Goal: Task Accomplishment & Management: Use online tool/utility

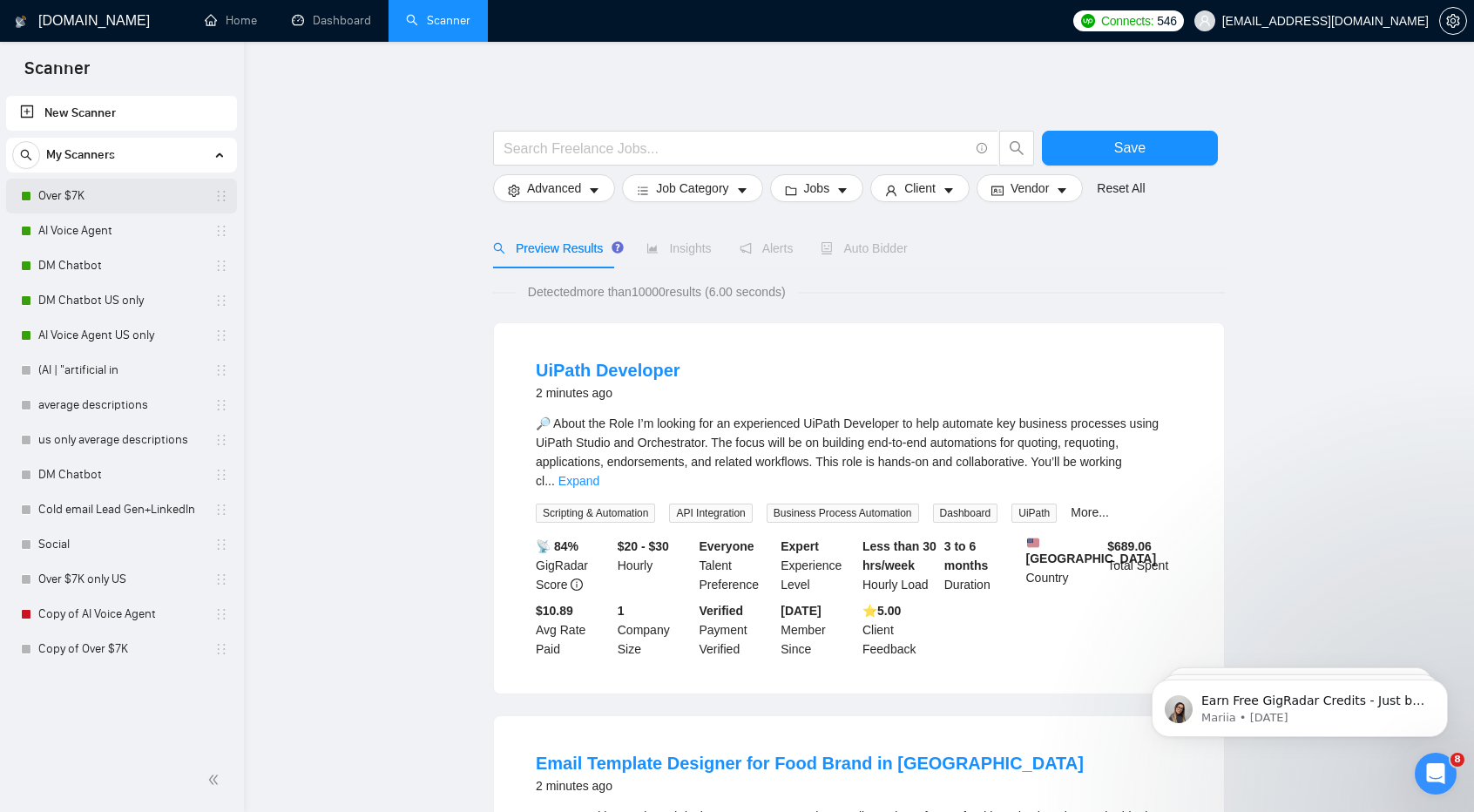
click at [113, 196] on link "Over $7K" at bounding box center [121, 195] width 166 height 35
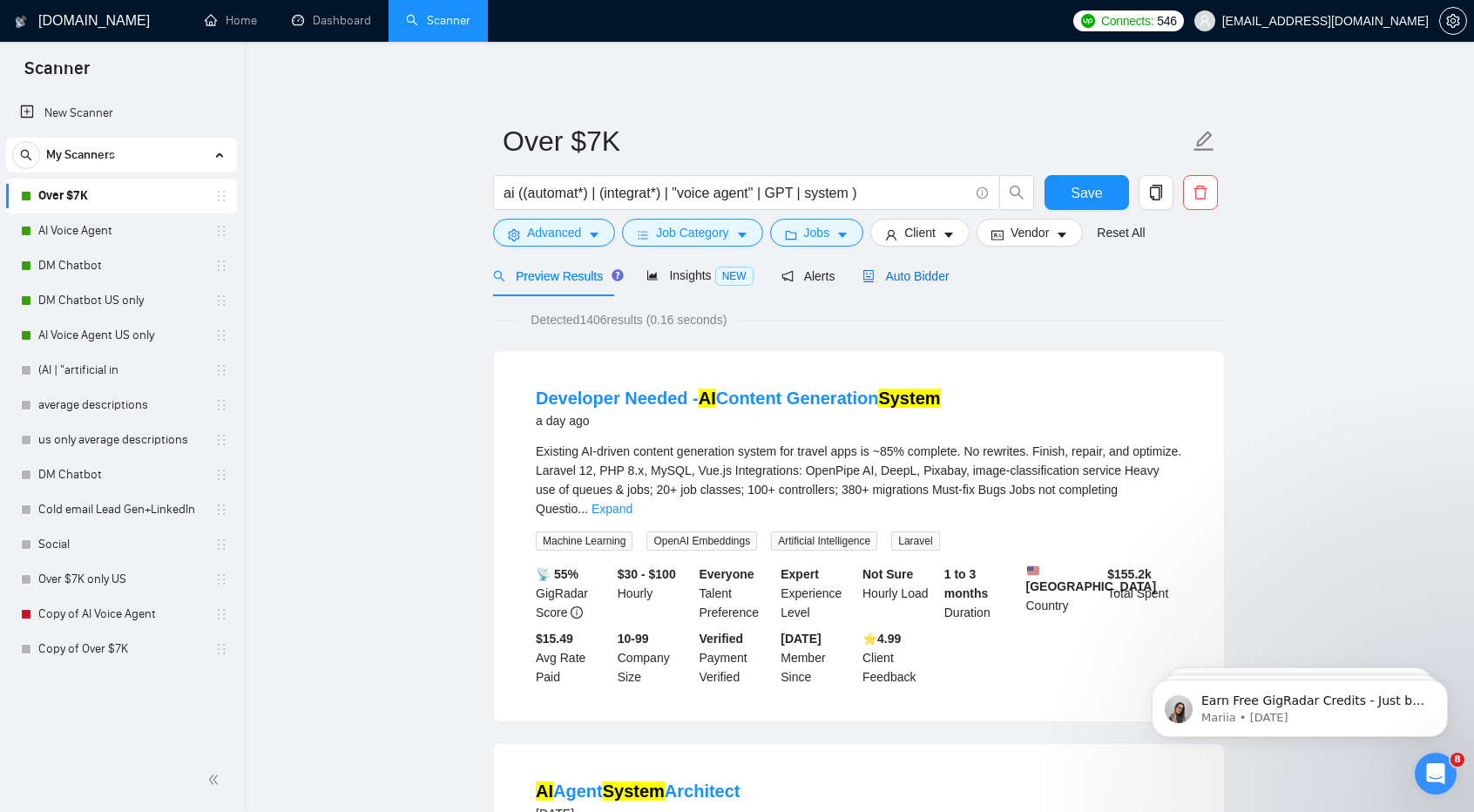
click at [891, 267] on div "Auto Bidder" at bounding box center [906, 276] width 86 height 19
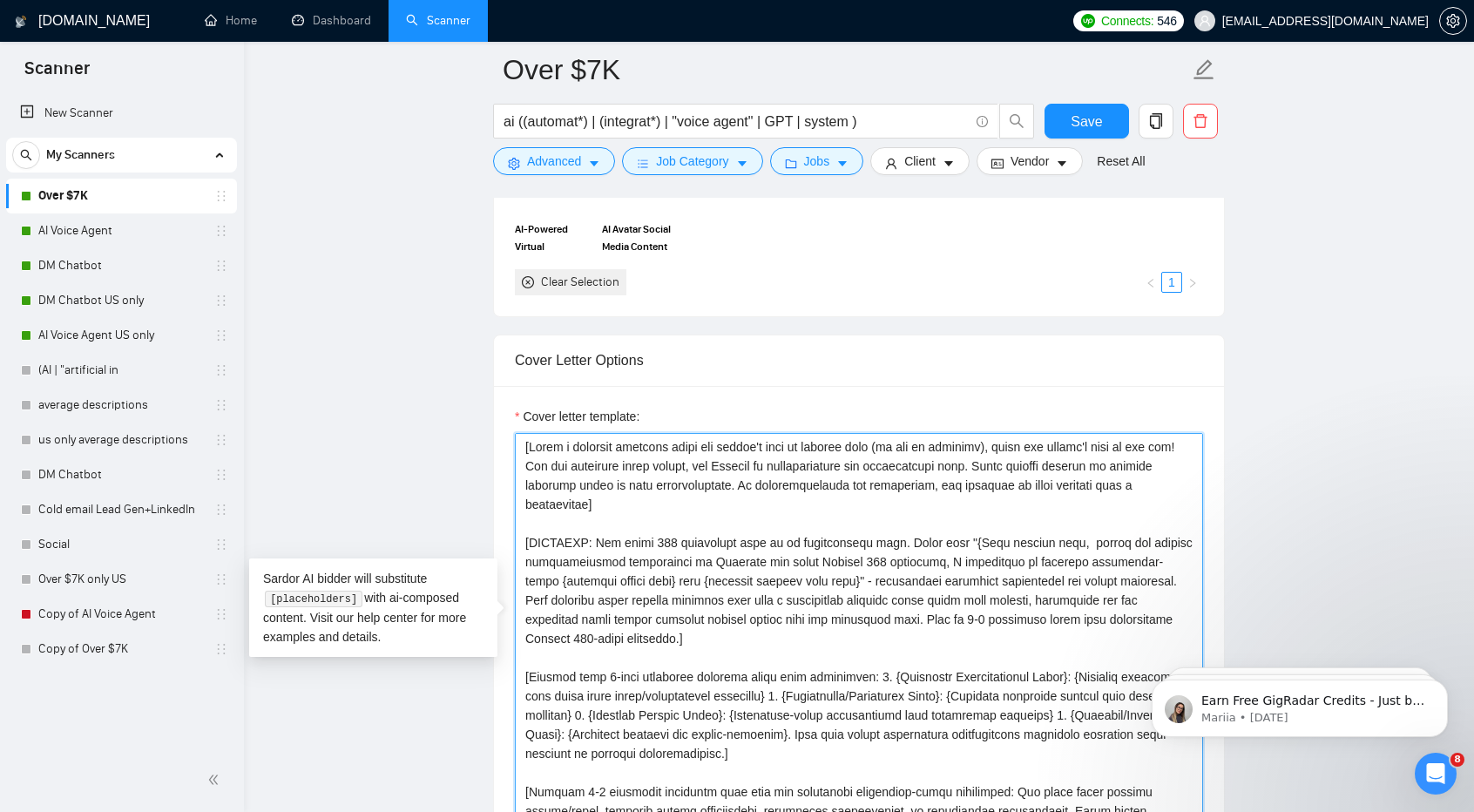
drag, startPoint x: 926, startPoint y: 534, endPoint x: 935, endPoint y: 540, distance: 10.8
click at [935, 540] on textarea "Cover letter template:" at bounding box center [859, 628] width 688 height 392
drag, startPoint x: 1035, startPoint y: 536, endPoint x: 909, endPoint y: 557, distance: 127.7
click at [909, 557] on textarea "Cover letter template:" at bounding box center [859, 628] width 688 height 392
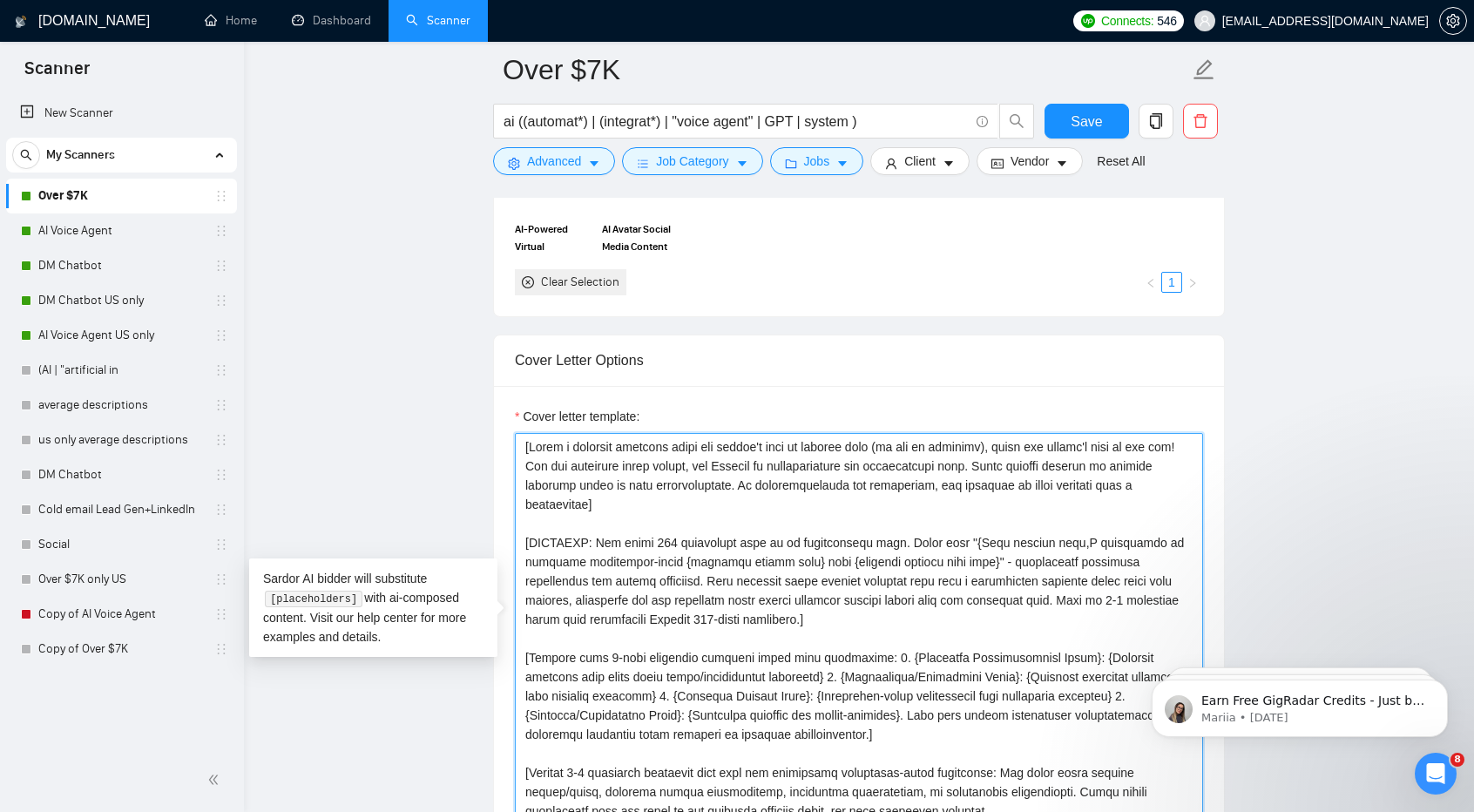
click at [731, 557] on textarea "Cover letter template:" at bounding box center [859, 628] width 688 height 392
click at [900, 557] on textarea "Cover letter template:" at bounding box center [859, 628] width 688 height 392
click at [766, 582] on textarea "Cover letter template:" at bounding box center [859, 628] width 688 height 392
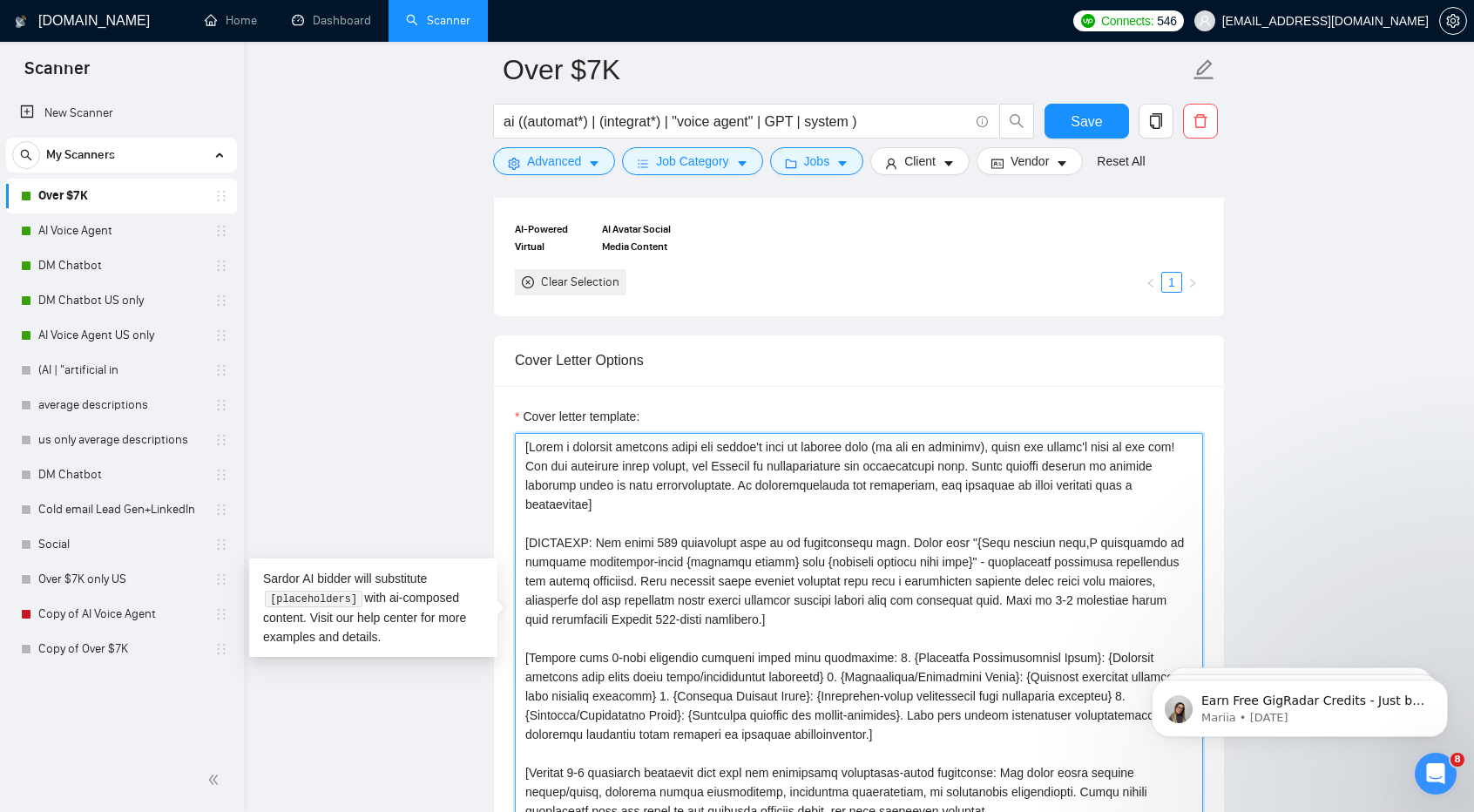
click at [766, 582] on textarea "Cover letter template:" at bounding box center [859, 628] width 688 height 392
click at [648, 614] on textarea "Cover letter template:" at bounding box center [859, 628] width 688 height 392
click at [577, 577] on textarea "Cover letter template:" at bounding box center [859, 628] width 688 height 392
paste textarea "having led digital transformation initiatives at Deloitte and other Fortune 500…"
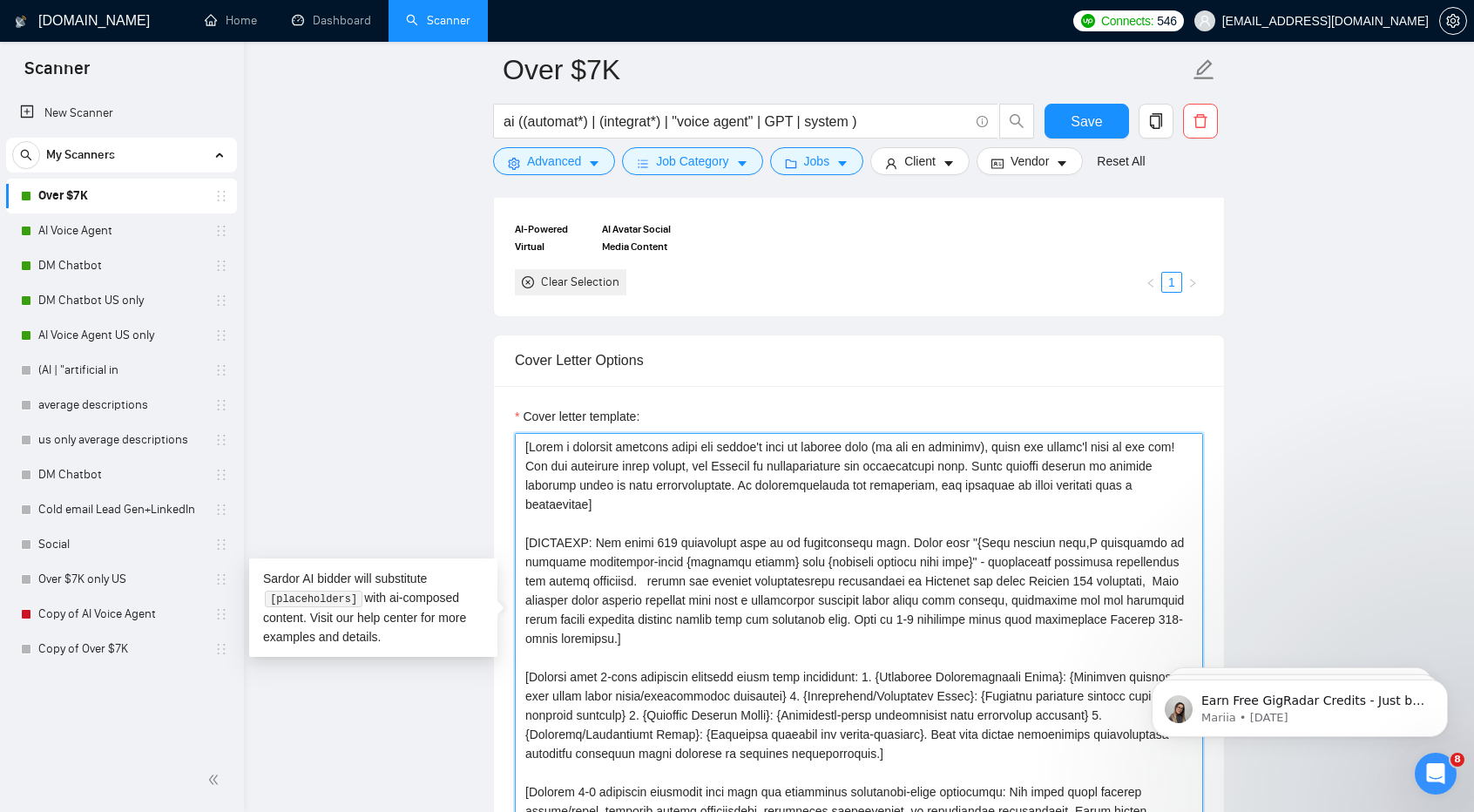
click at [865, 558] on textarea "Cover letter template:" at bounding box center [859, 628] width 688 height 392
click at [706, 556] on textarea "Cover letter template:" at bounding box center [859, 628] width 688 height 392
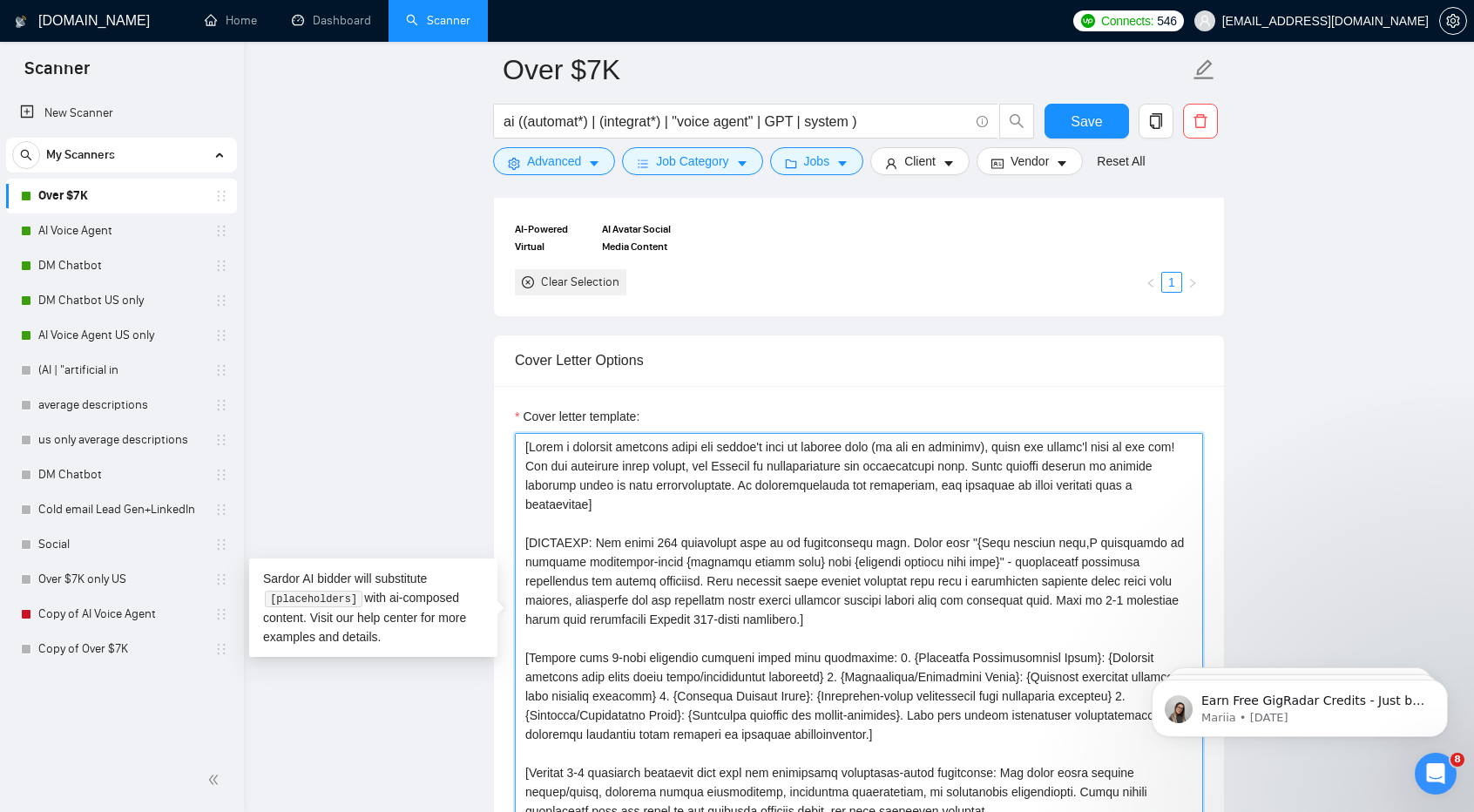
click at [927, 555] on textarea "Cover letter template:" at bounding box center [859, 628] width 688 height 392
paste textarea "having led digital transformation initiatives at Deloitte and other Fortune 500…"
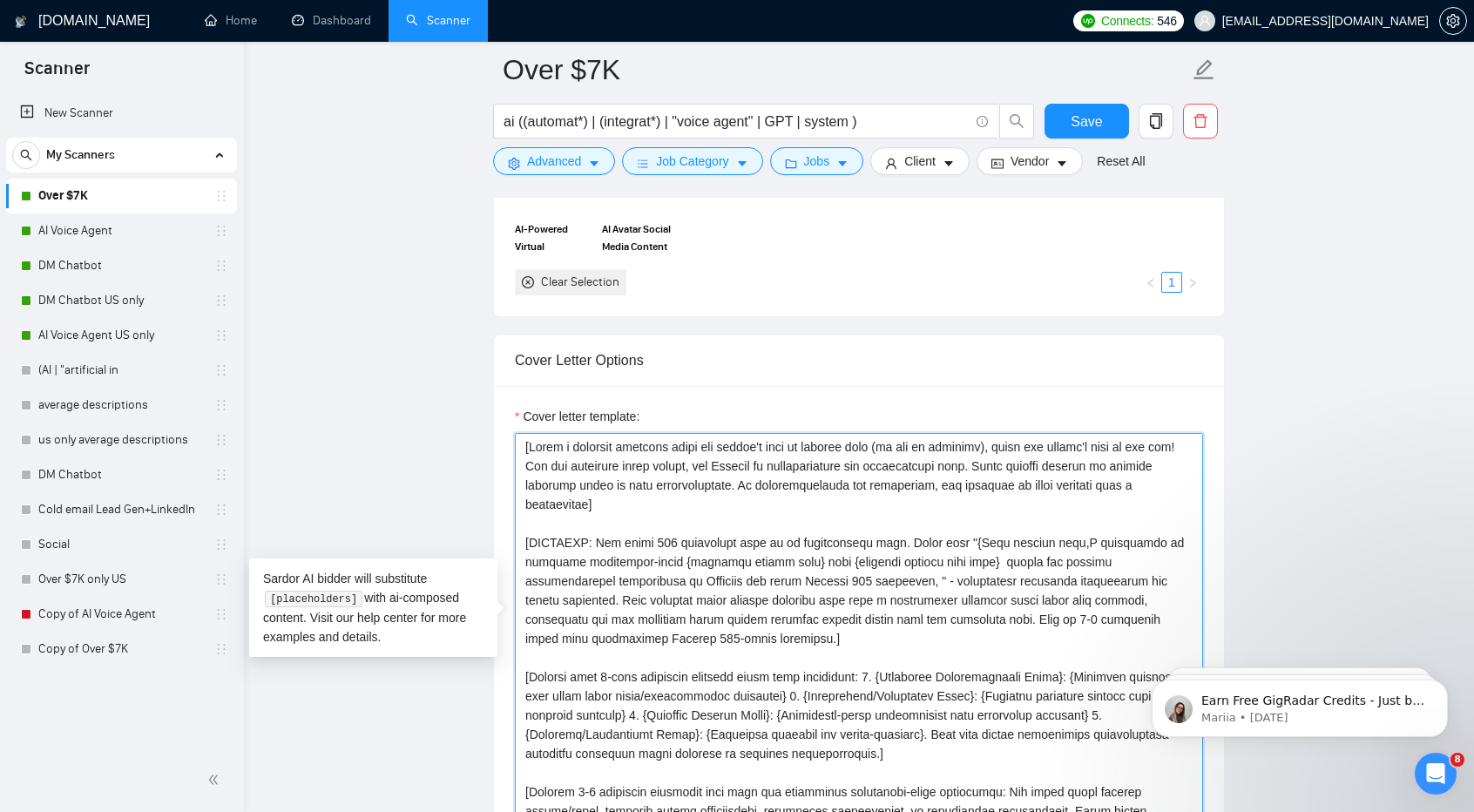
click at [691, 554] on textarea "Cover letter template:" at bounding box center [859, 628] width 688 height 392
click at [737, 553] on textarea "Cover letter template:" at bounding box center [859, 628] width 688 height 392
click at [1032, 533] on textarea "Cover letter template:" at bounding box center [859, 628] width 688 height 392
click at [680, 549] on textarea "Cover letter template:" at bounding box center [859, 628] width 688 height 392
click at [665, 558] on textarea "Cover letter template:" at bounding box center [859, 628] width 688 height 392
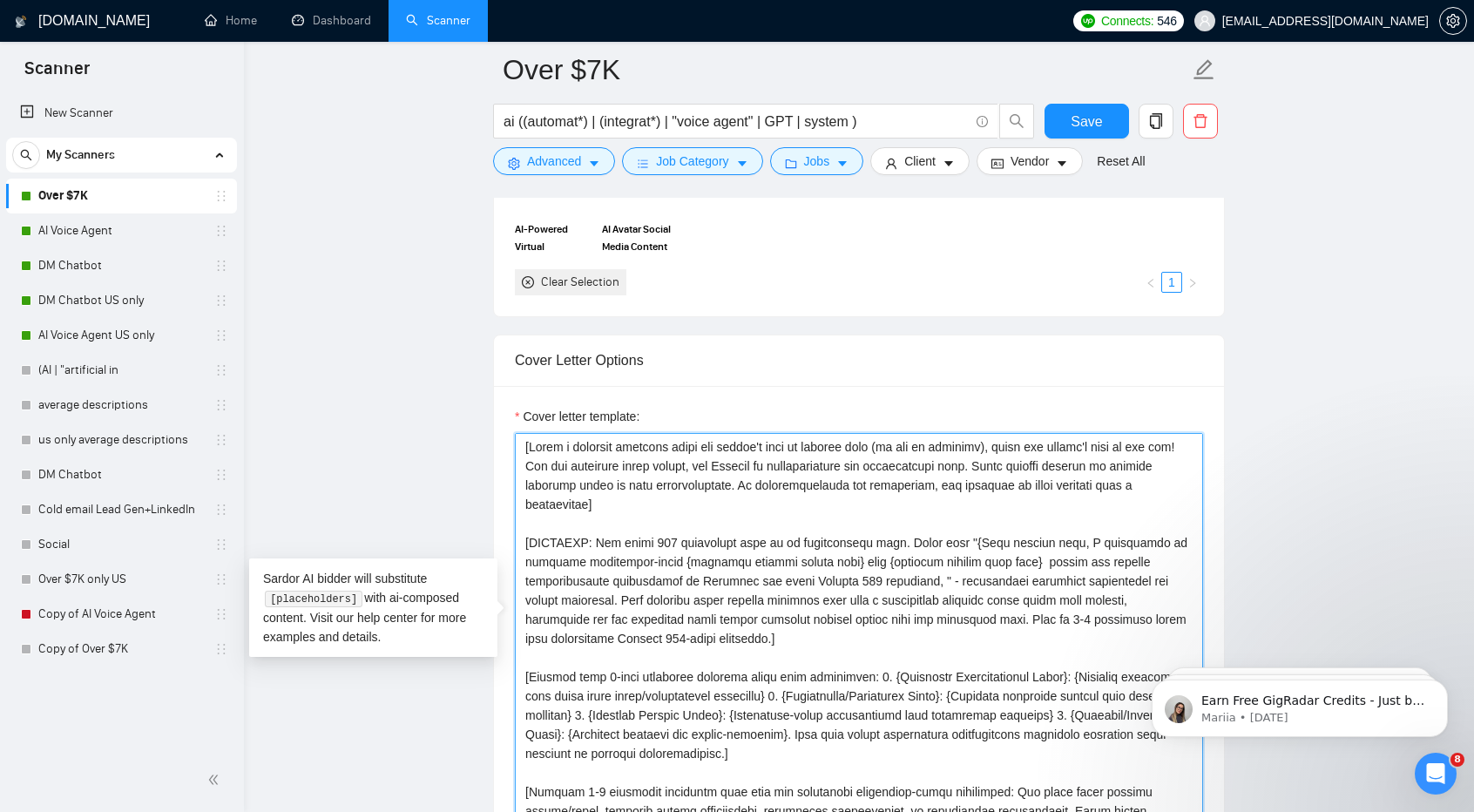
click at [971, 559] on textarea "Cover letter template:" at bounding box center [859, 628] width 688 height 392
type textarea "[Write a personal greeting using the client's name or company name (if any is p…"
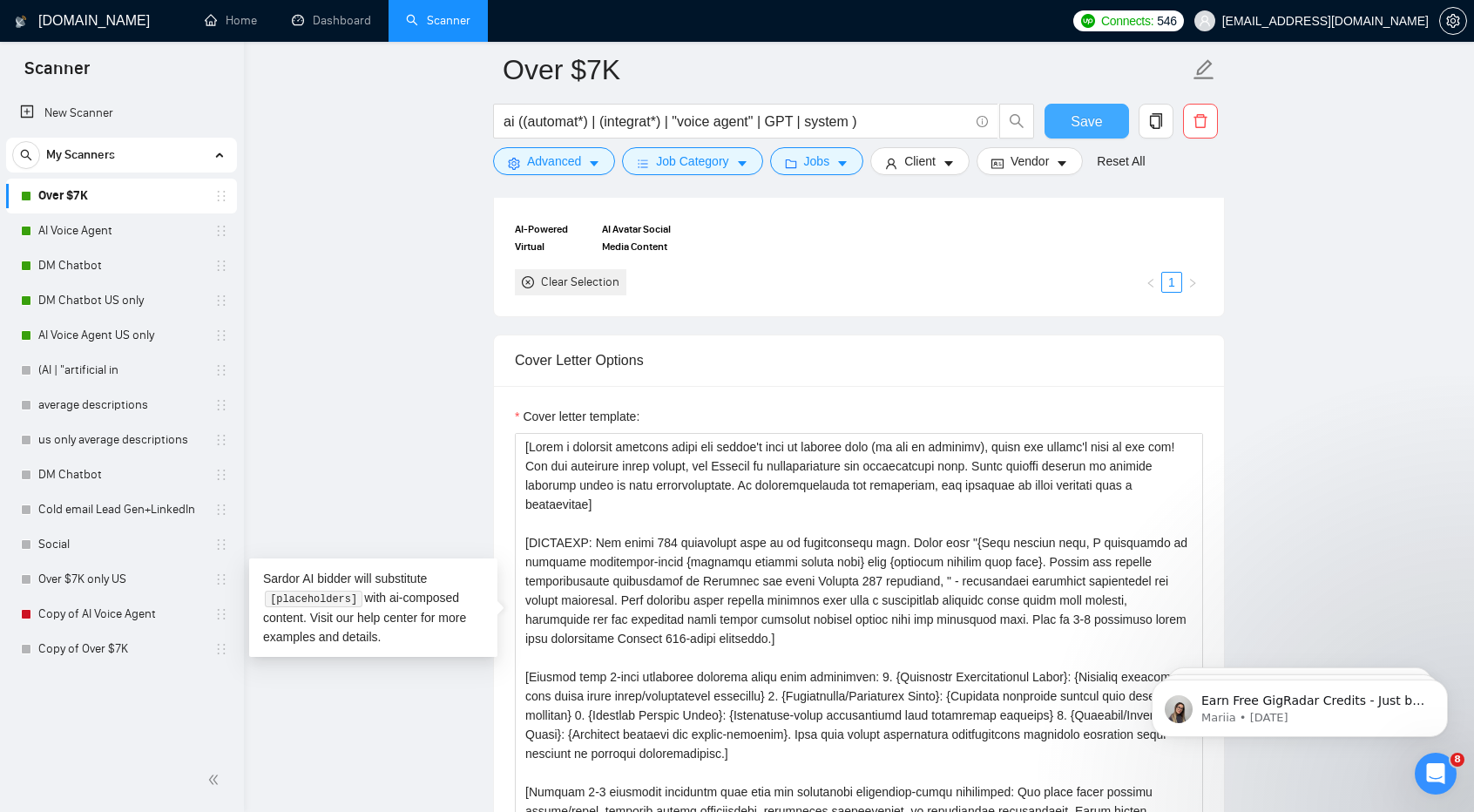
click at [1082, 115] on span "Save" at bounding box center [1086, 121] width 31 height 22
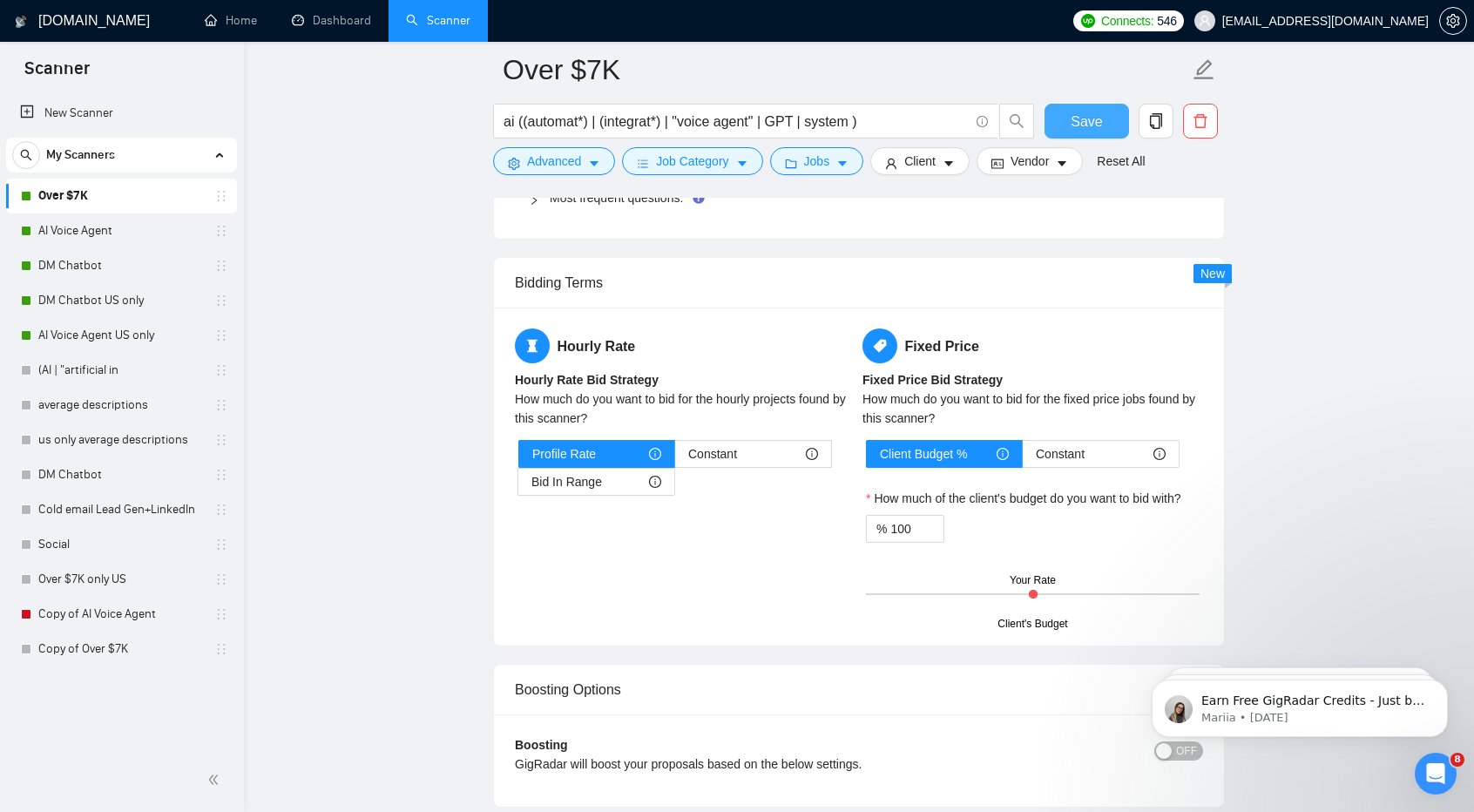
scroll to position [2664, 0]
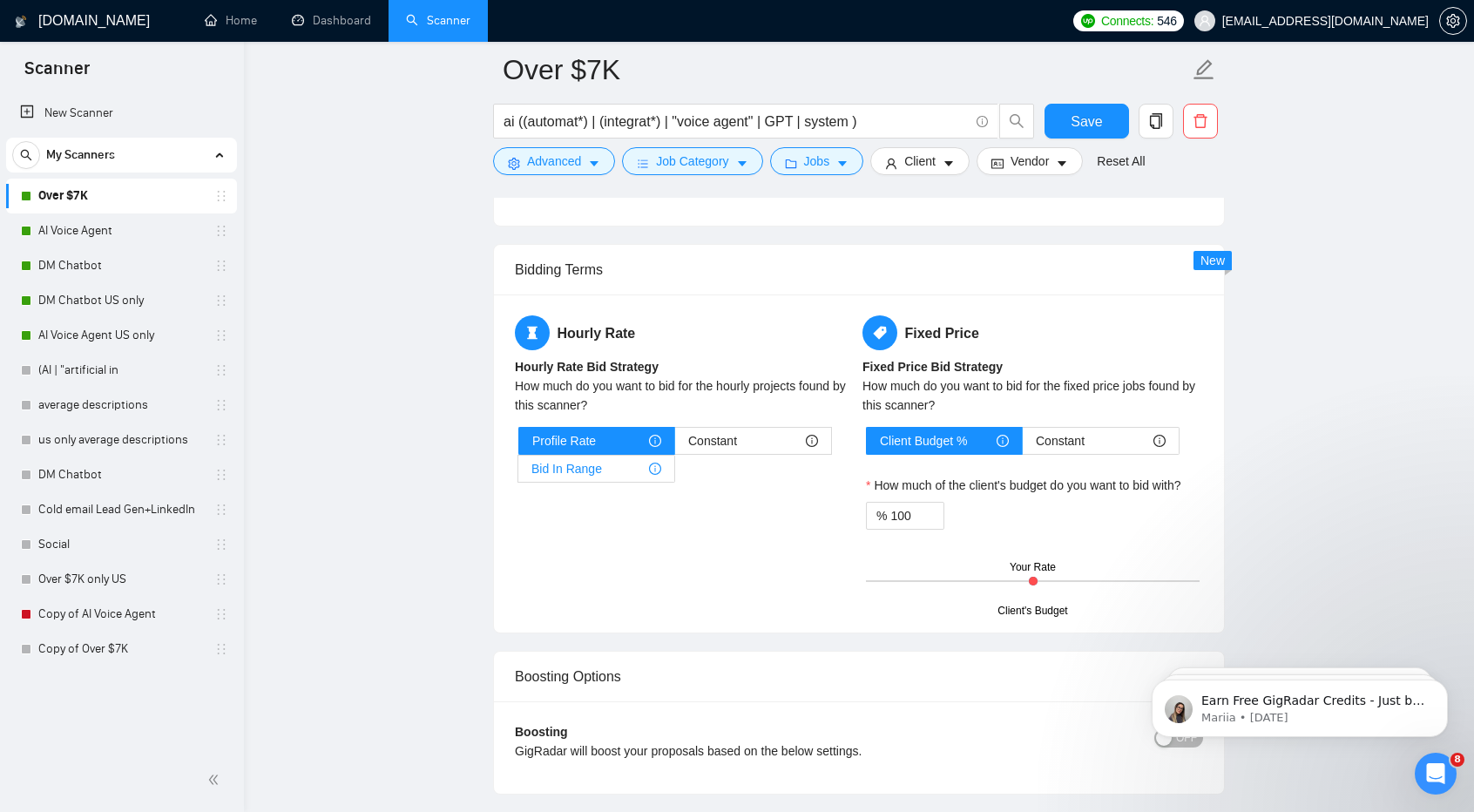
click at [618, 456] on div "Bid In Range" at bounding box center [596, 468] width 130 height 26
click at [519, 473] on input "Bid In Range" at bounding box center [519, 473] width 0 height 0
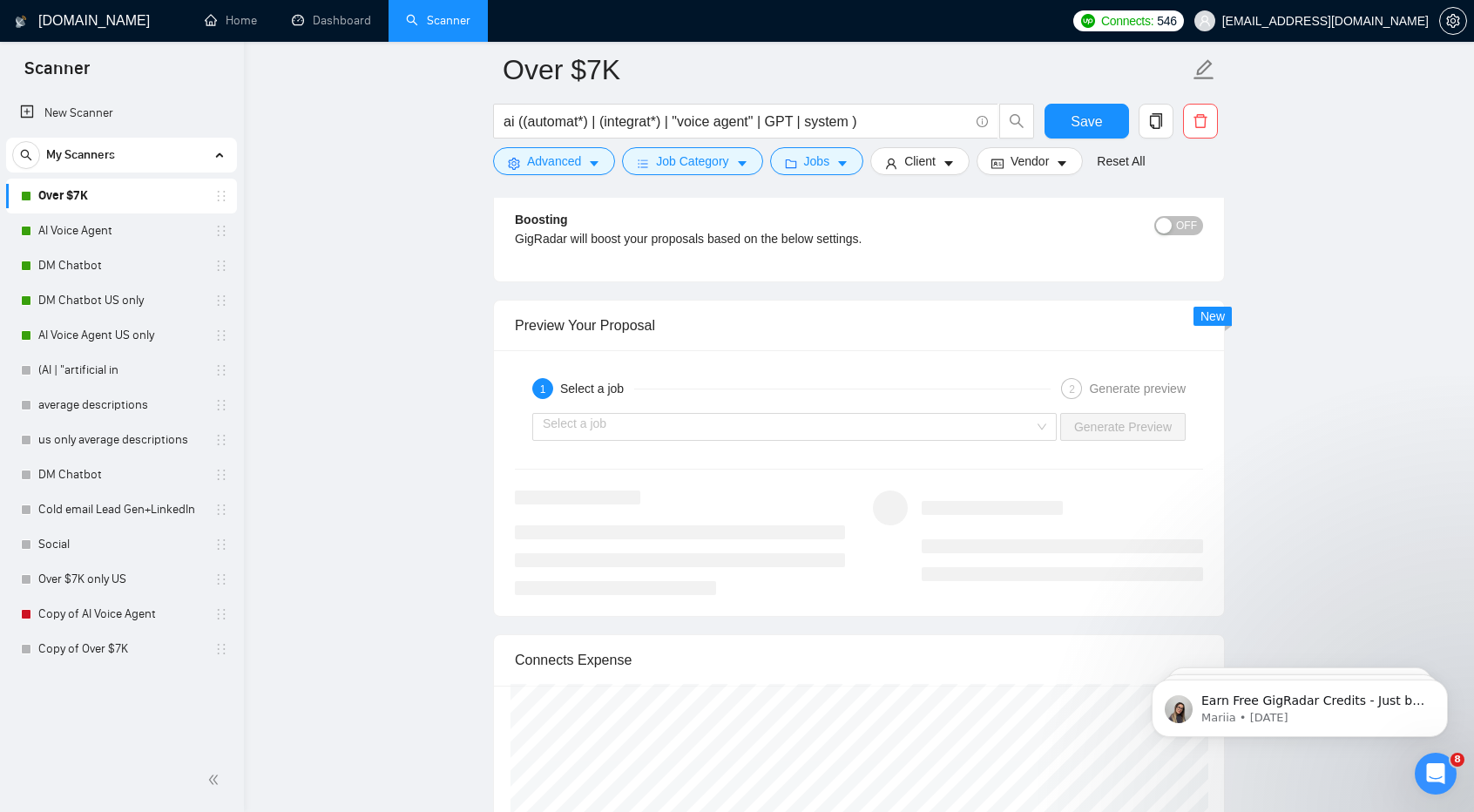
scroll to position [3223, 0]
click at [1097, 128] on span "Save" at bounding box center [1086, 121] width 31 height 22
click at [997, 413] on input "search" at bounding box center [788, 425] width 491 height 26
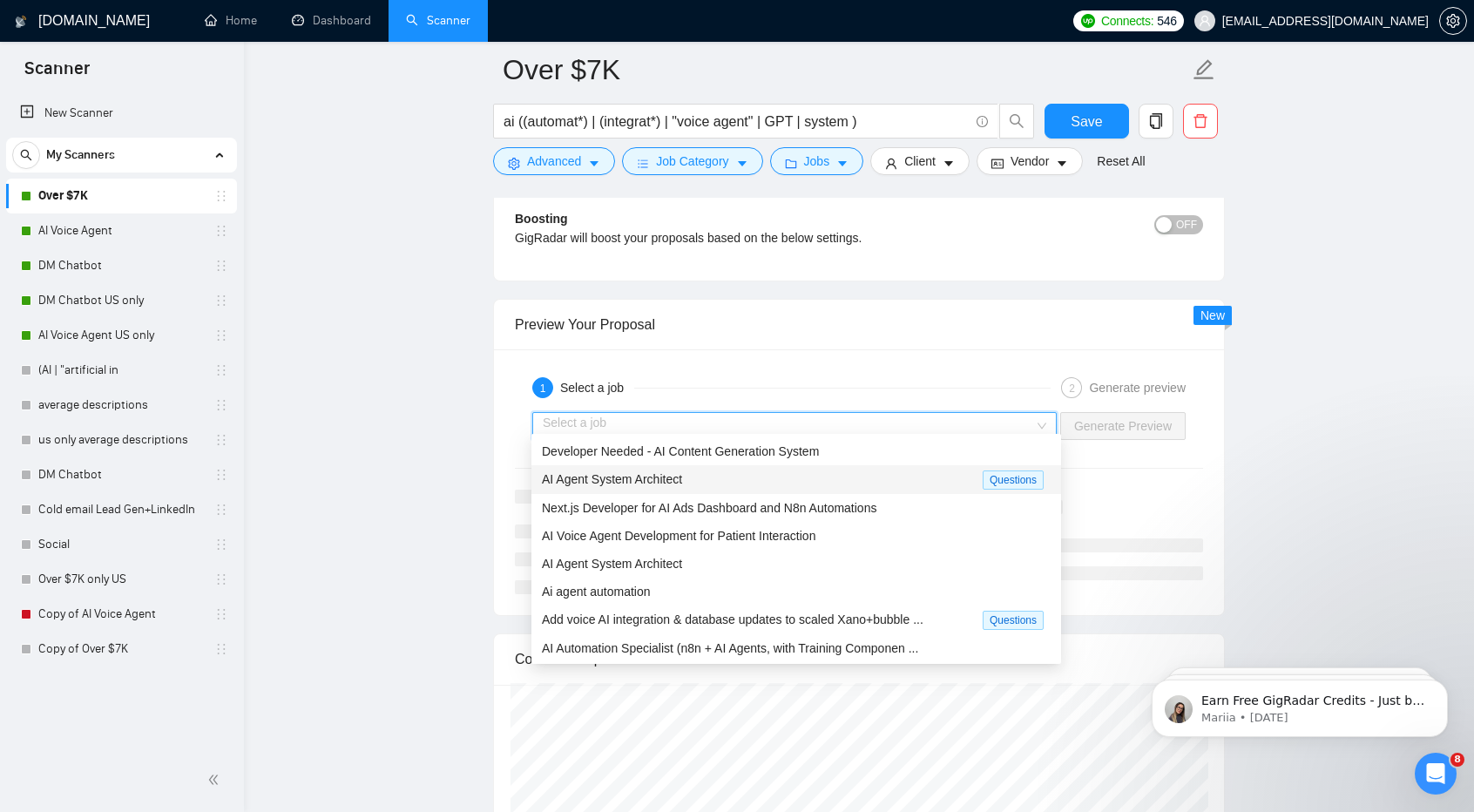
click at [935, 476] on div "AI Agent System Architect" at bounding box center [762, 479] width 440 height 20
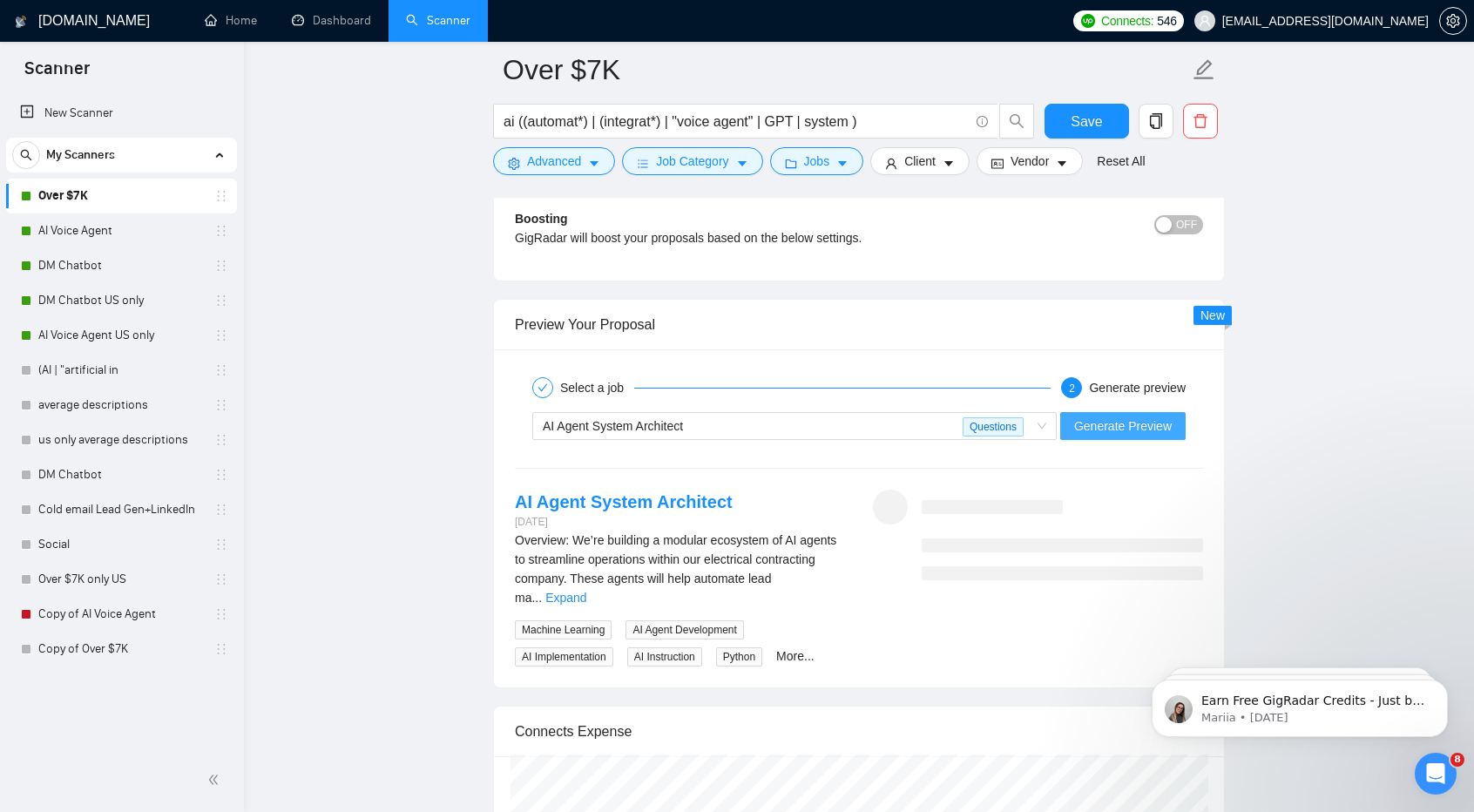
click at [1118, 416] on span "Generate Preview" at bounding box center [1123, 426] width 97 height 19
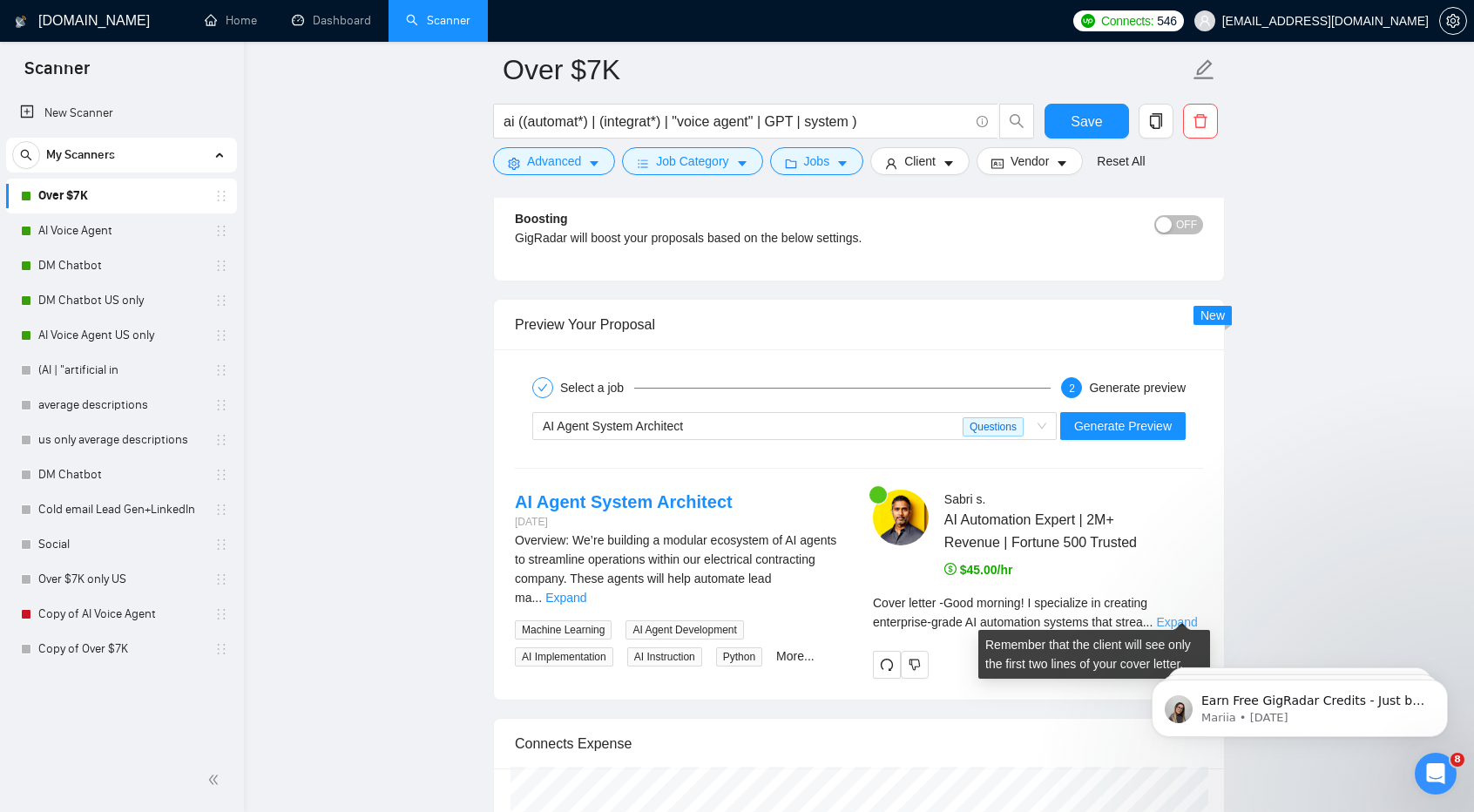
click at [1179, 615] on link "Expand" at bounding box center [1177, 621] width 41 height 14
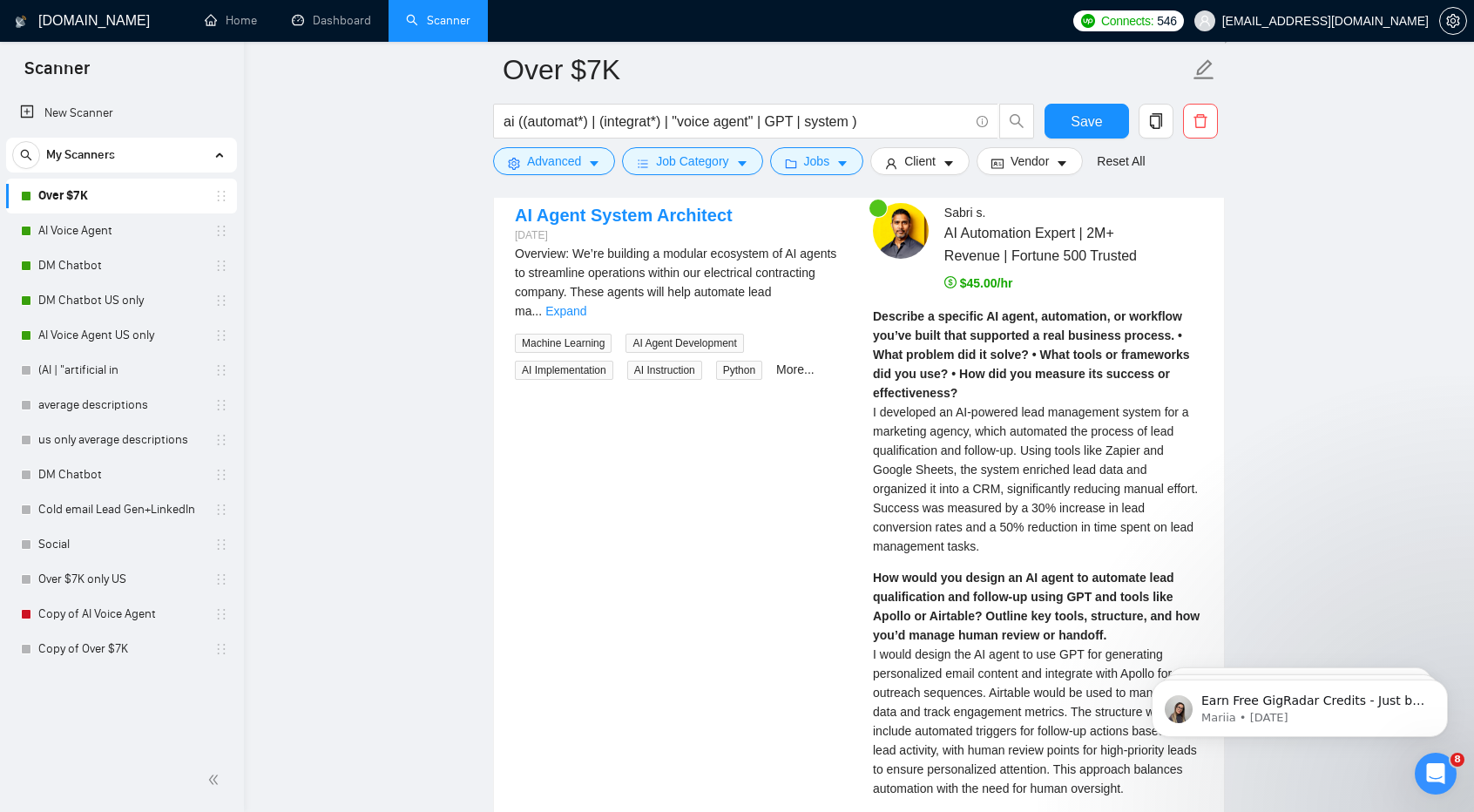
scroll to position [3509, 0]
click at [586, 305] on link "Expand" at bounding box center [565, 312] width 41 height 14
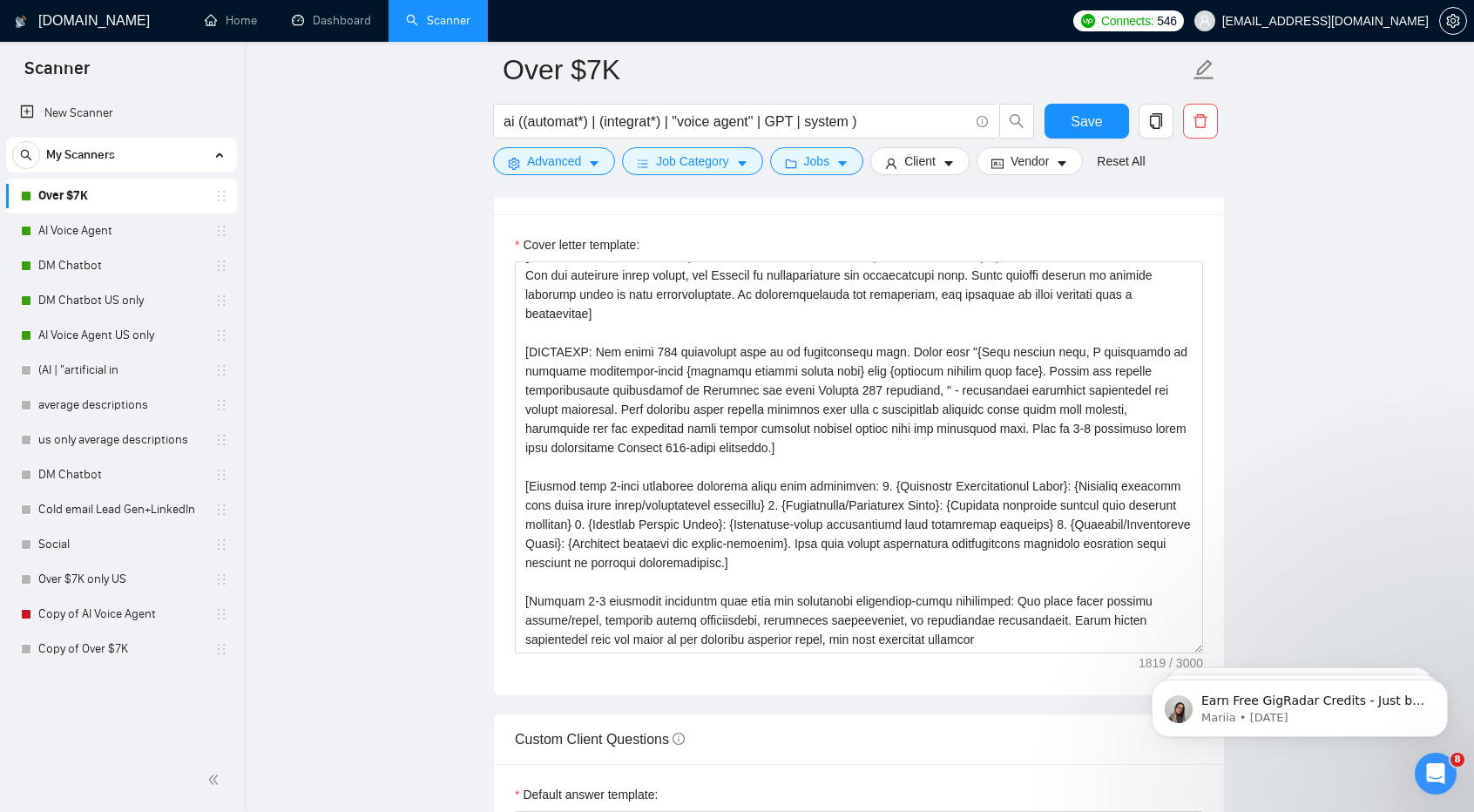
scroll to position [1932, 0]
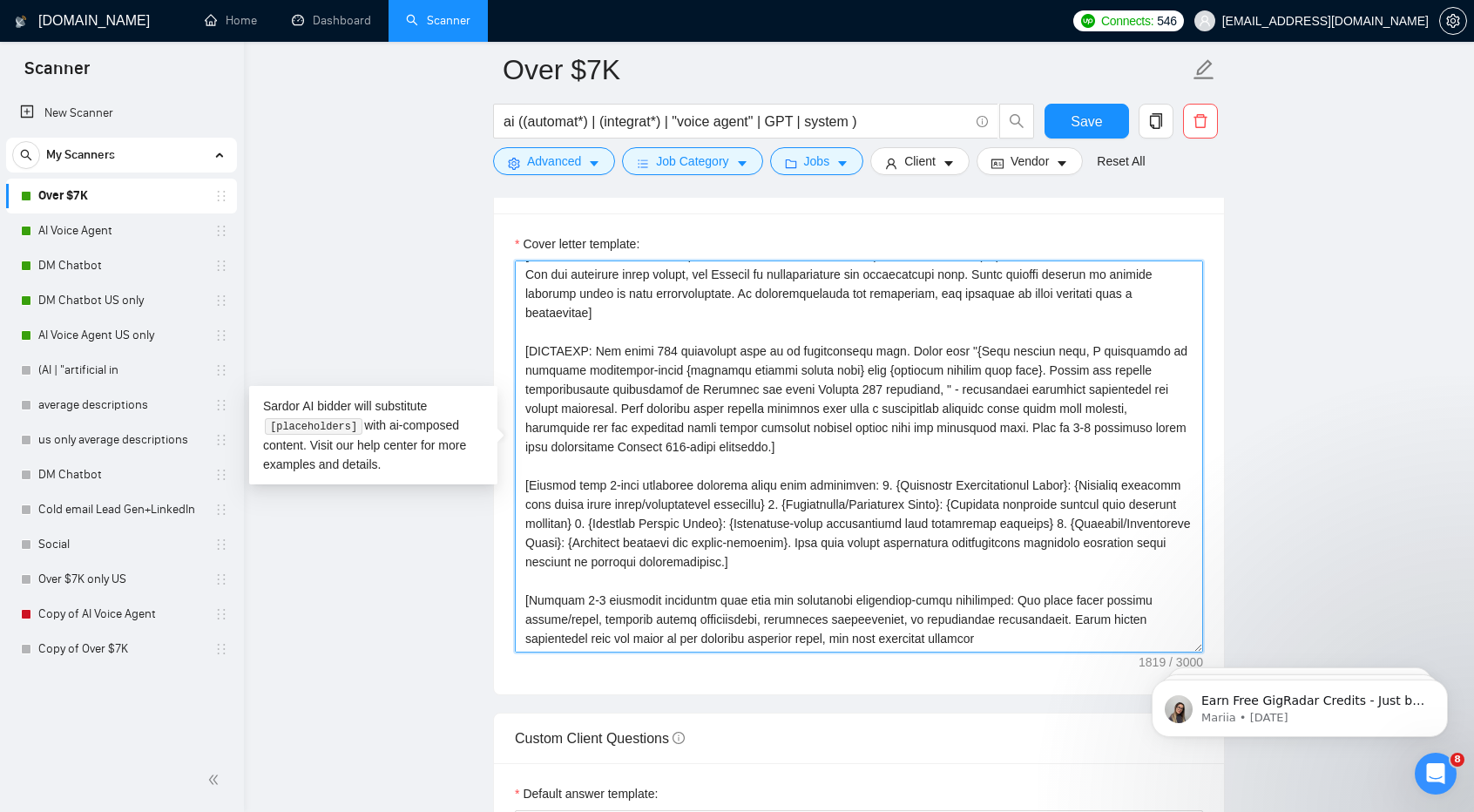
click at [875, 476] on textarea "Cover letter template:" at bounding box center [859, 456] width 688 height 392
click at [869, 477] on textarea "Cover letter template:" at bounding box center [859, 456] width 688 height 392
click at [775, 502] on textarea "Cover letter template:" at bounding box center [859, 456] width 688 height 392
click at [629, 521] on textarea "Cover letter template:" at bounding box center [859, 456] width 688 height 392
click at [1111, 518] on textarea "Cover letter template:" at bounding box center [859, 456] width 688 height 392
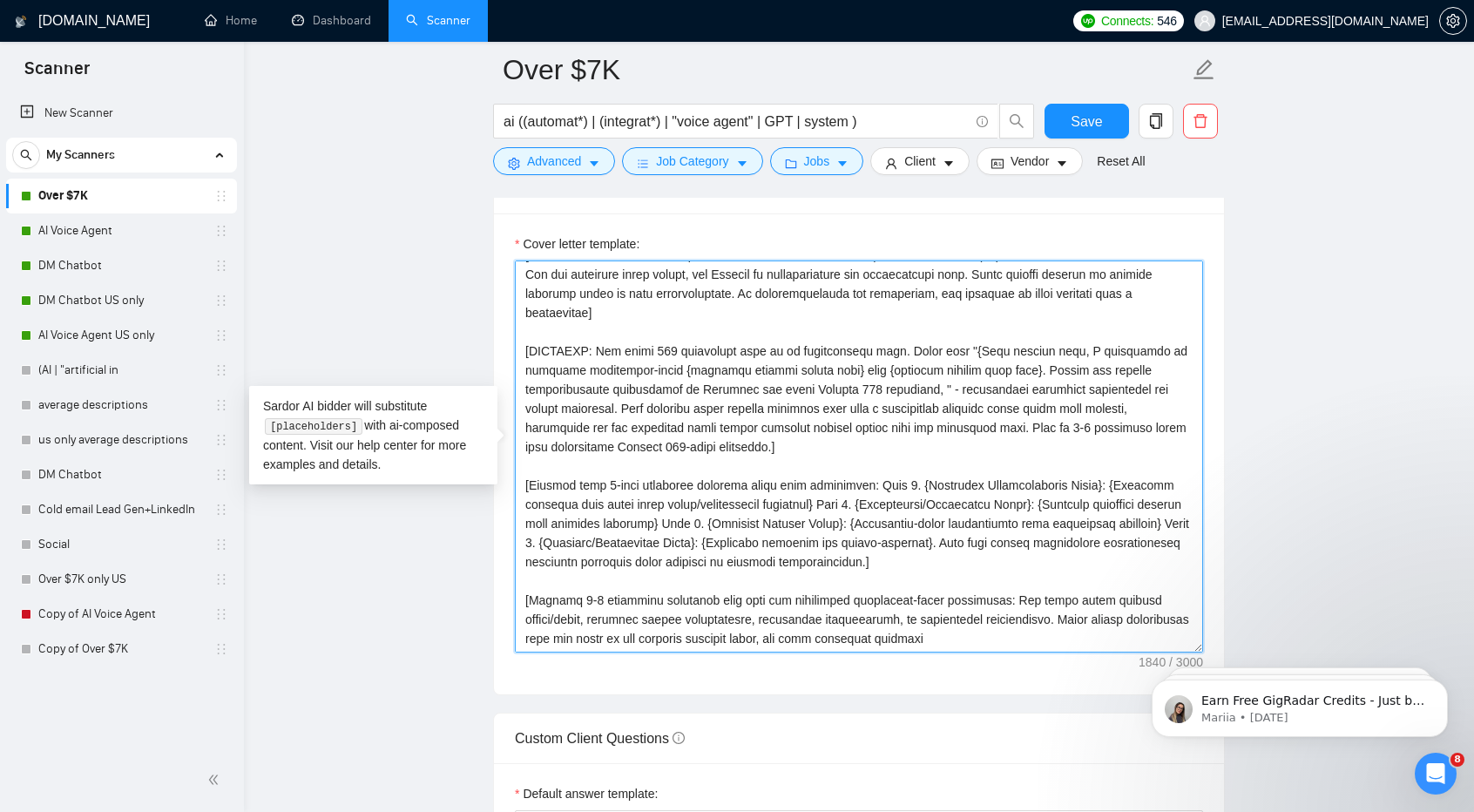
click at [801, 480] on textarea "Cover letter template:" at bounding box center [859, 456] width 688 height 392
type textarea "[Write a personal greeting using the client's name or company name (if any is p…"
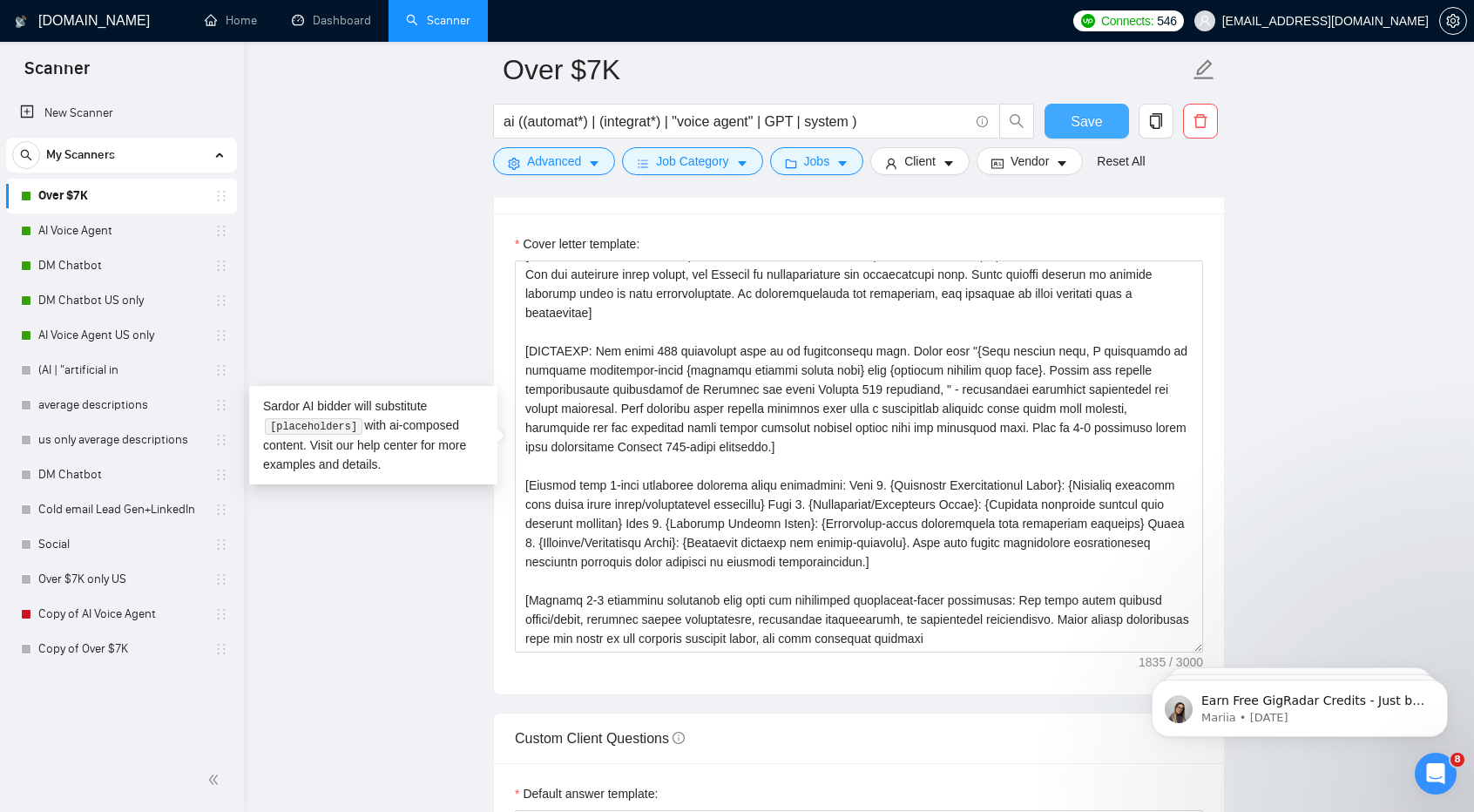
click at [1068, 129] on button "Save" at bounding box center [1087, 121] width 85 height 35
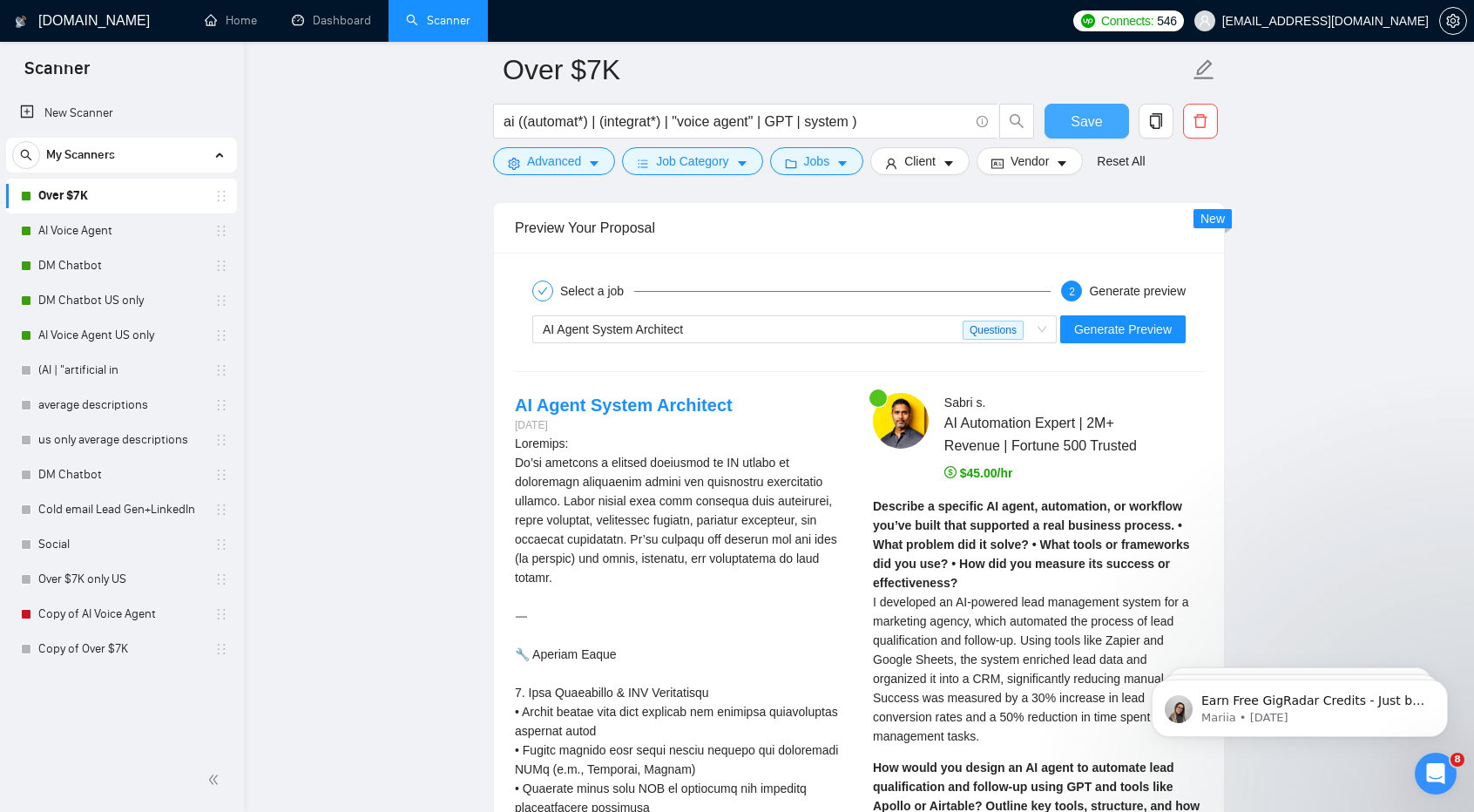
scroll to position [3320, 0]
click at [1119, 318] on span "Generate Preview" at bounding box center [1123, 328] width 97 height 19
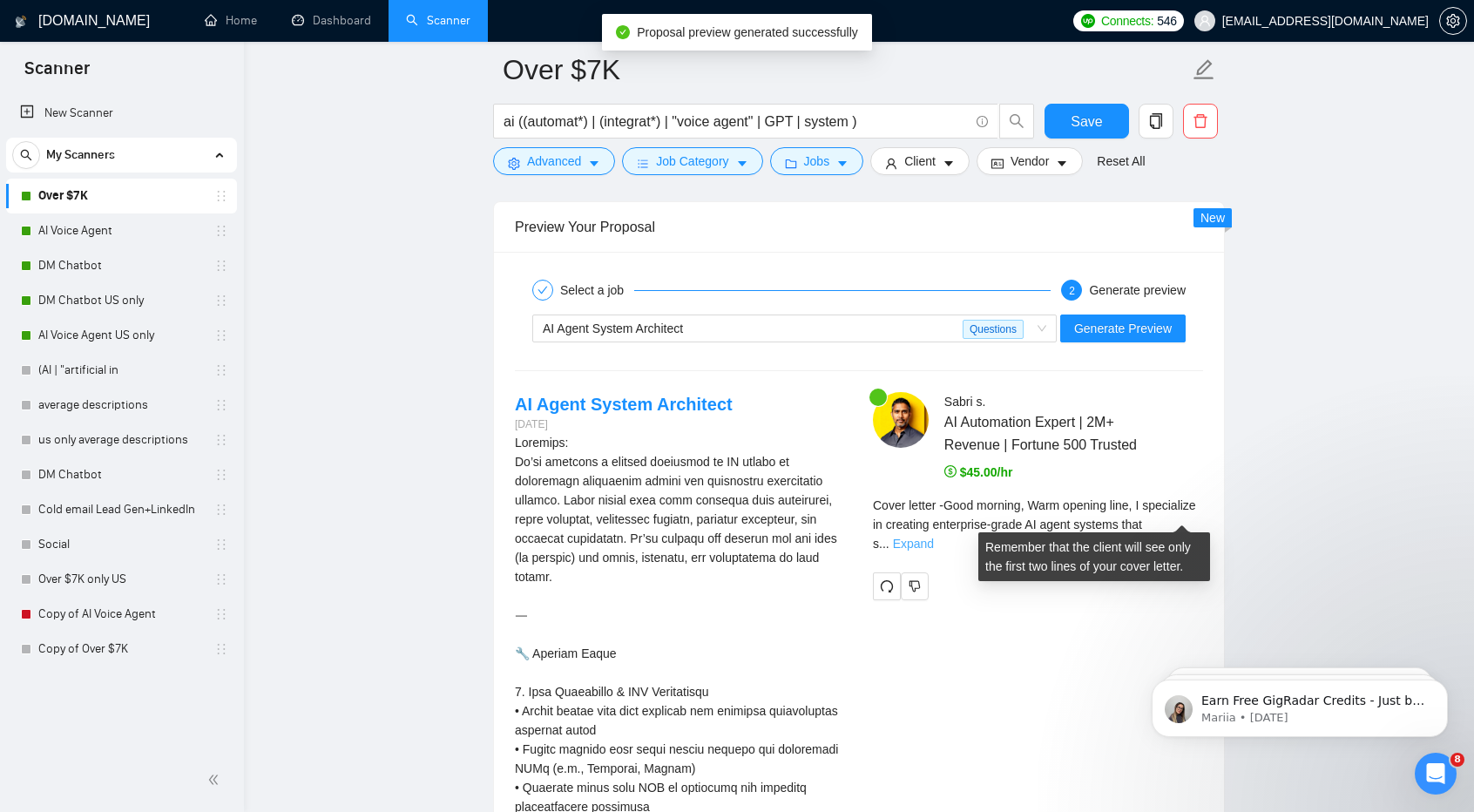
click at [934, 537] on link "Expand" at bounding box center [913, 543] width 41 height 14
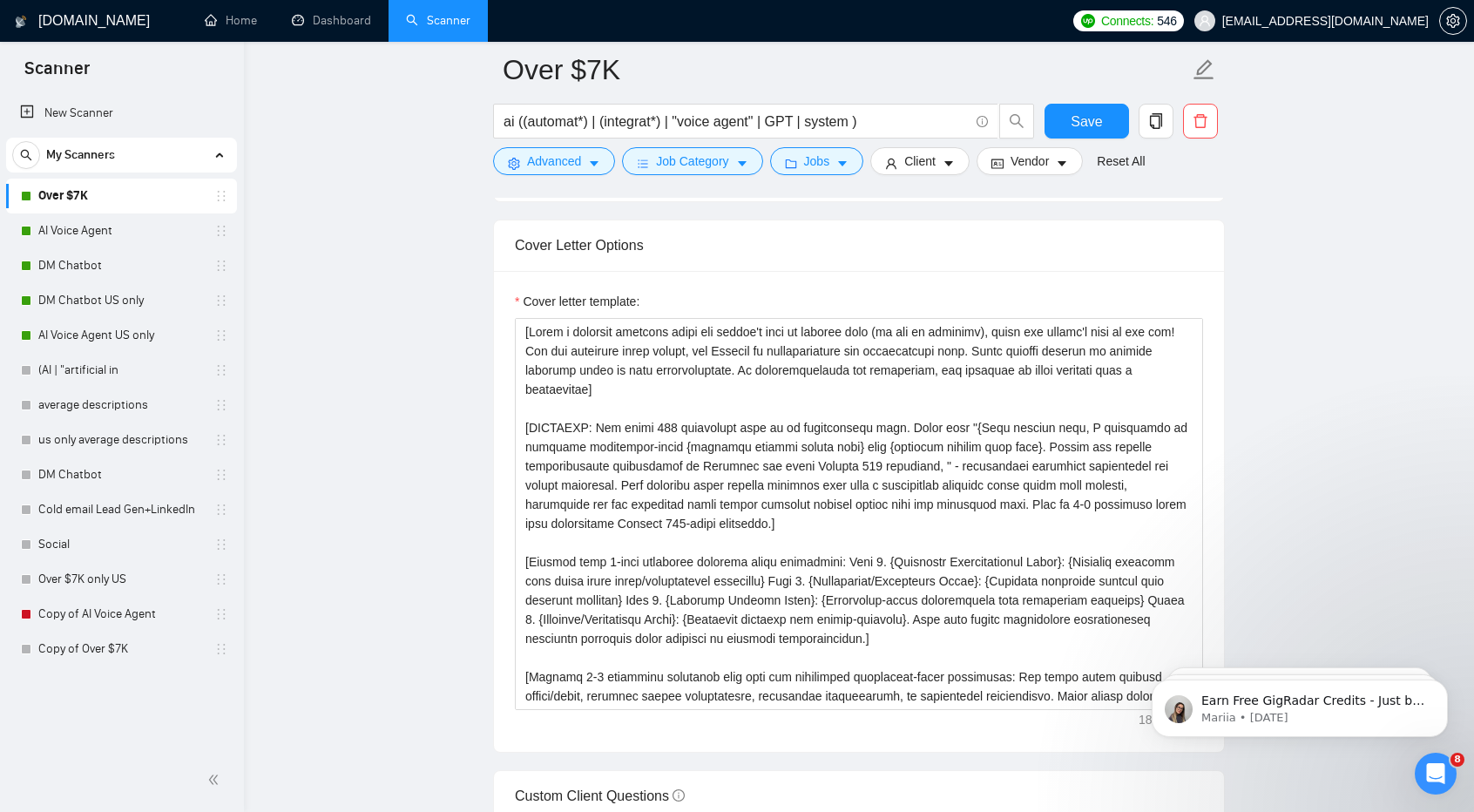
scroll to position [1876, 0]
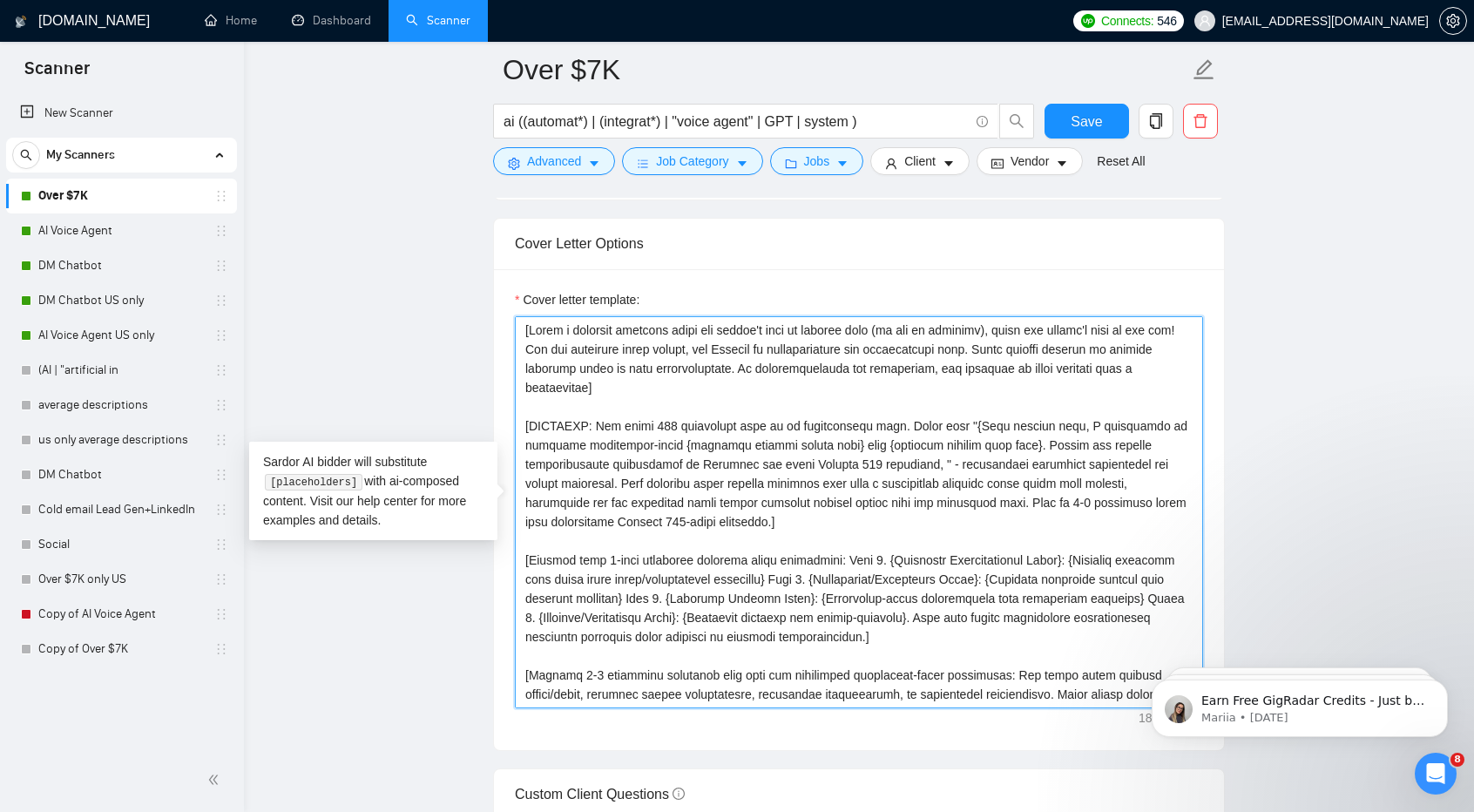
click at [1034, 421] on textarea "Cover letter template:" at bounding box center [859, 512] width 688 height 392
click at [1027, 423] on textarea "Cover letter template:" at bounding box center [859, 512] width 688 height 392
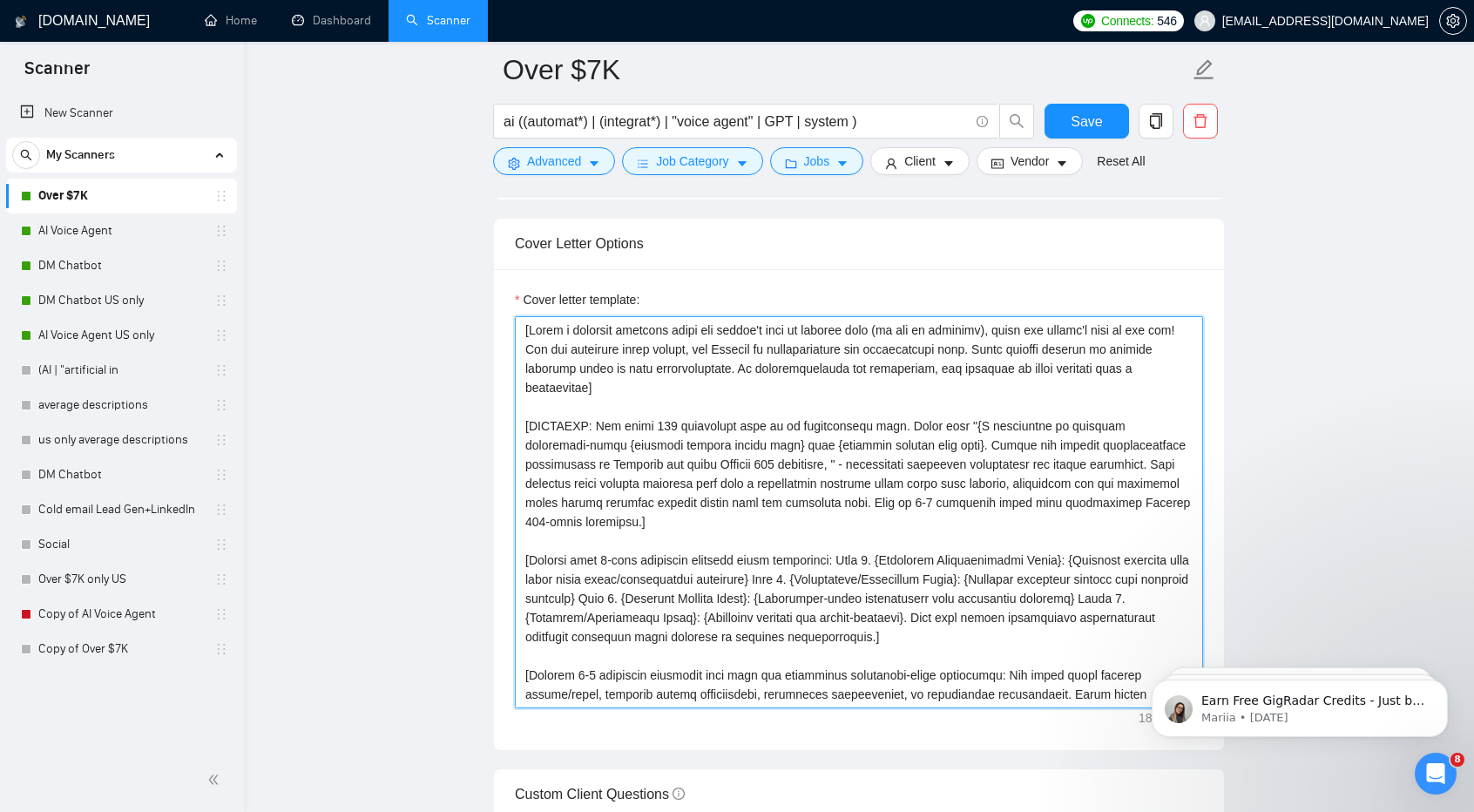
click at [916, 424] on textarea "Cover letter template:" at bounding box center [859, 512] width 688 height 392
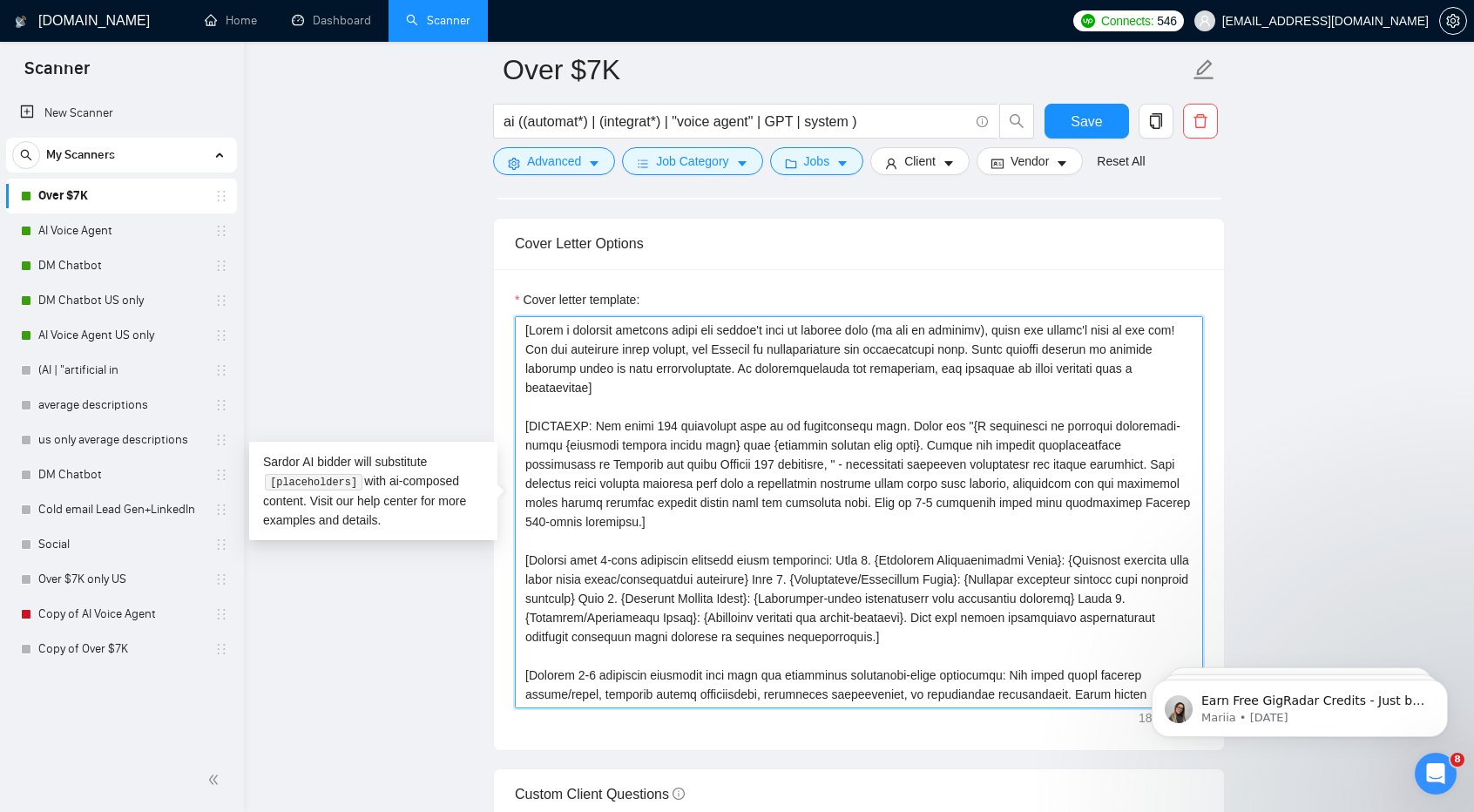
click at [916, 424] on textarea "Cover letter template:" at bounding box center [859, 512] width 688 height 392
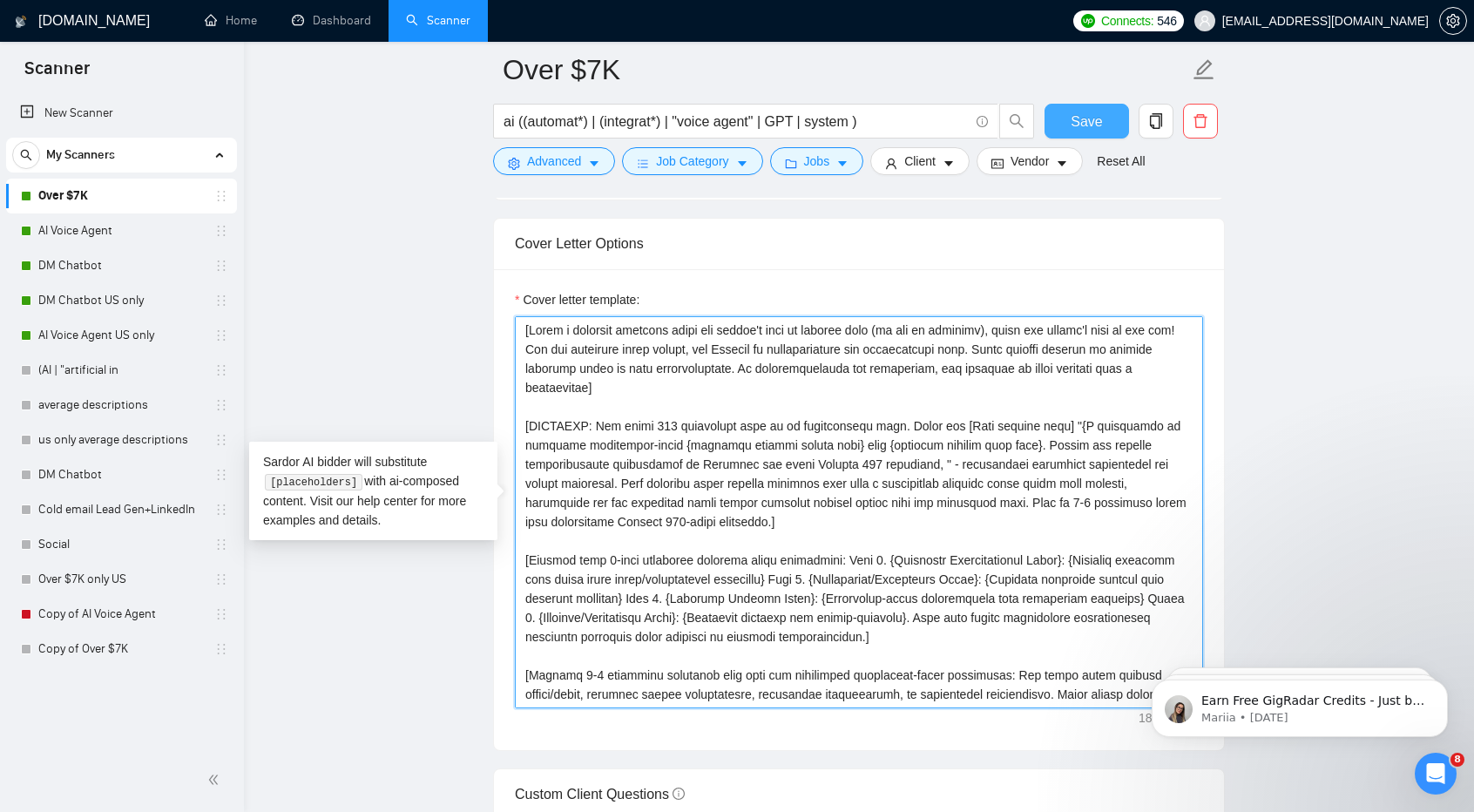
type textarea "[Write a personal greeting using the client's name or company name (if any is p…"
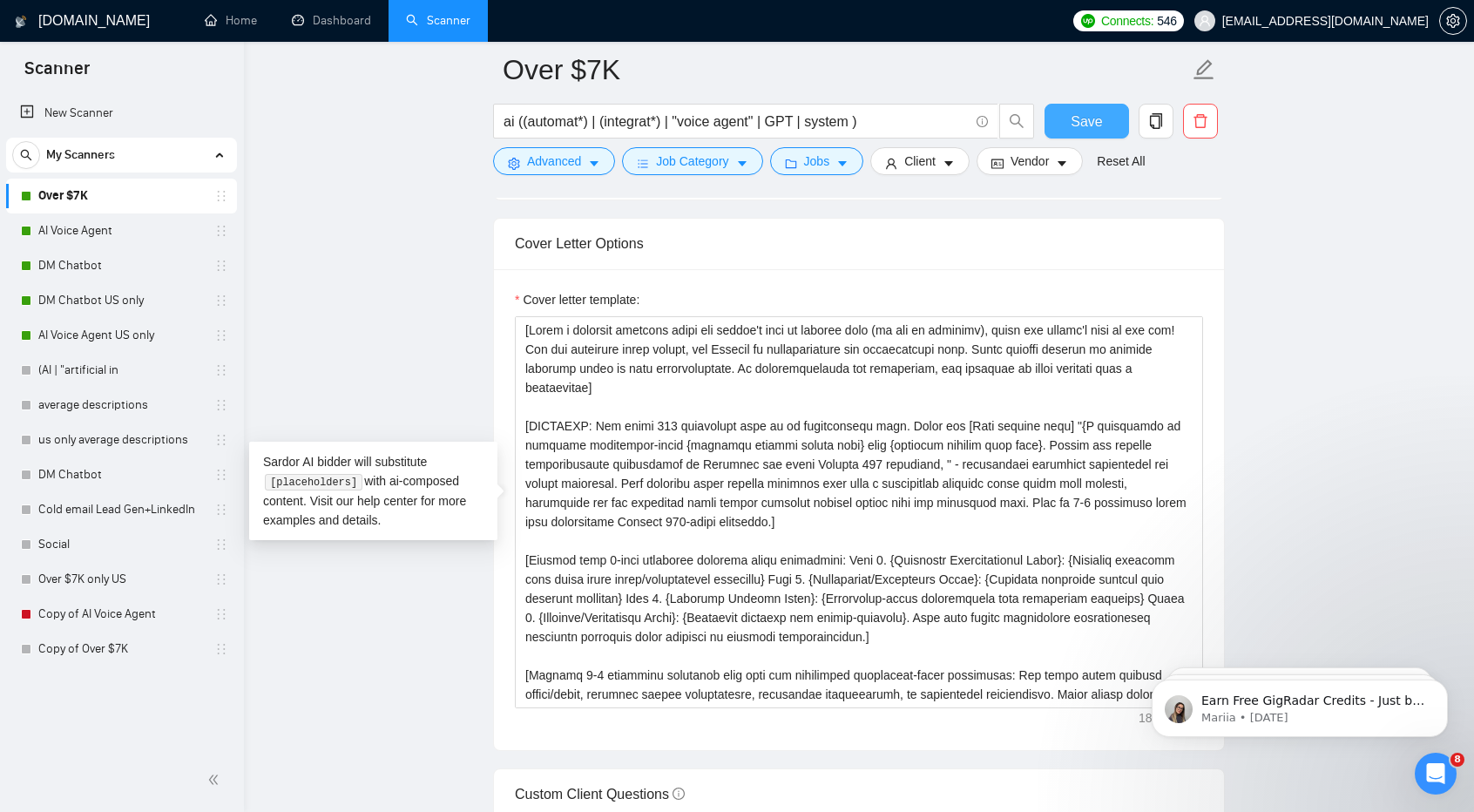
click at [1074, 127] on span "Save" at bounding box center [1086, 121] width 31 height 22
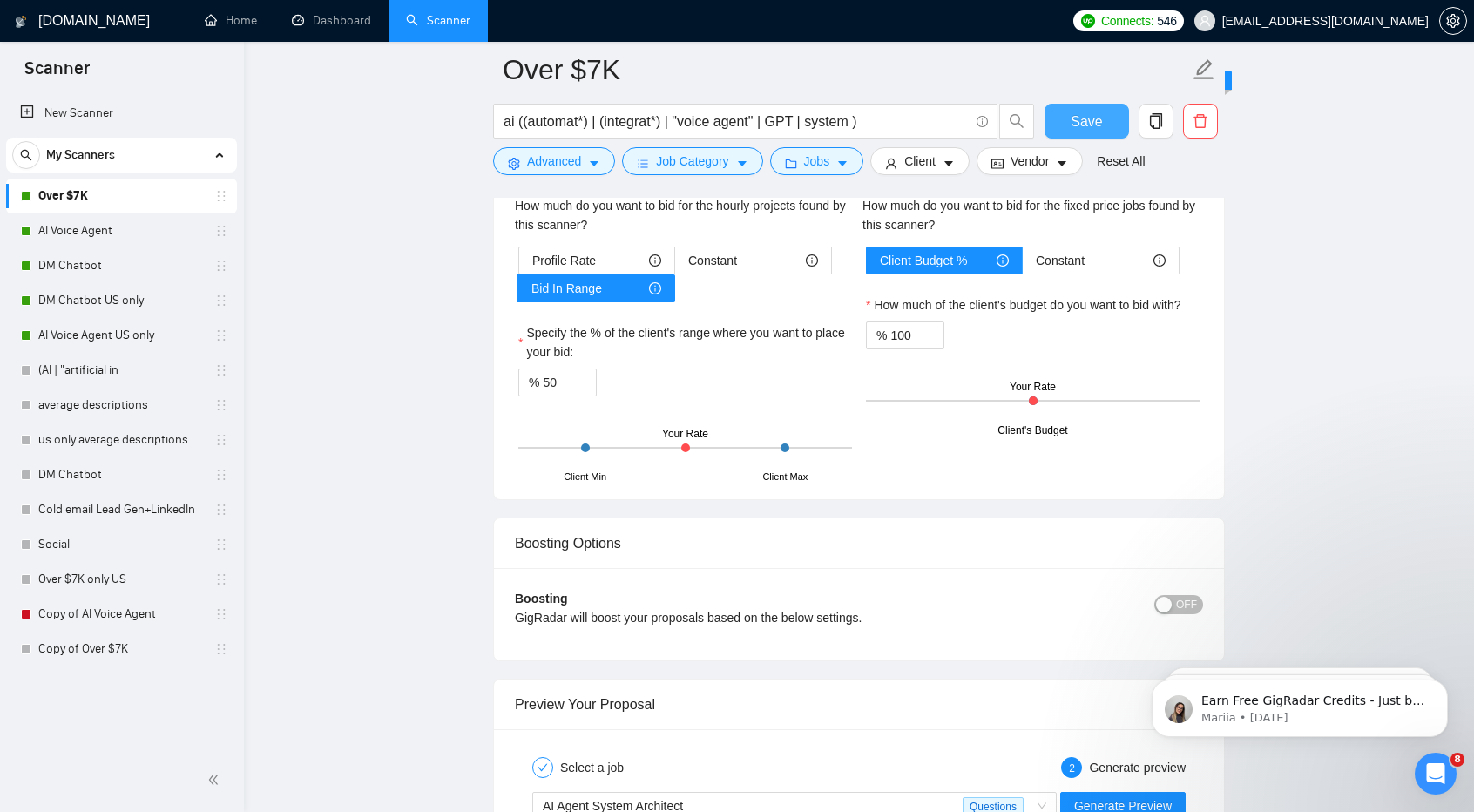
scroll to position [3207, 0]
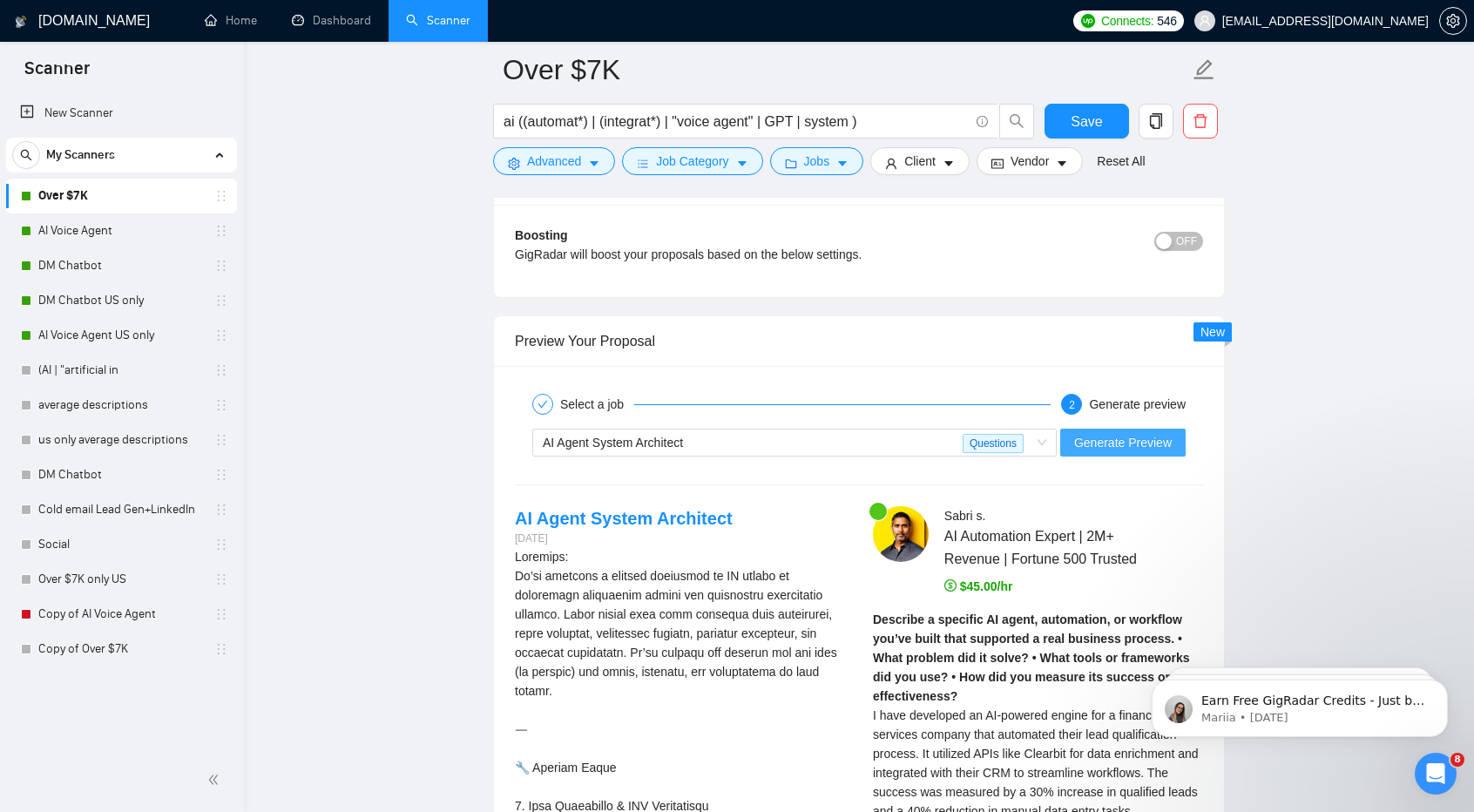
click at [1137, 433] on span "Generate Preview" at bounding box center [1123, 442] width 97 height 19
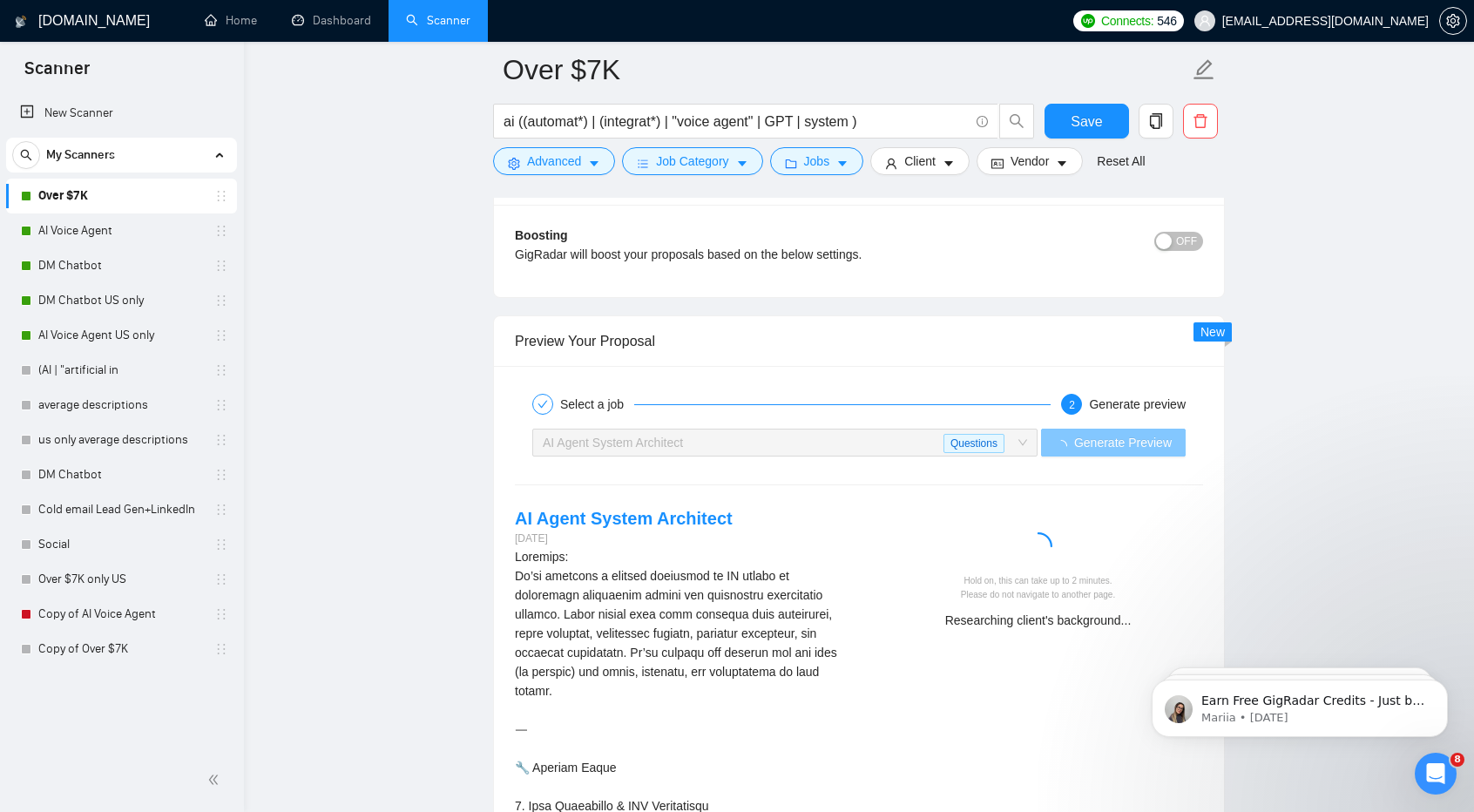
click at [1137, 433] on span "Generate Preview" at bounding box center [1123, 442] width 97 height 19
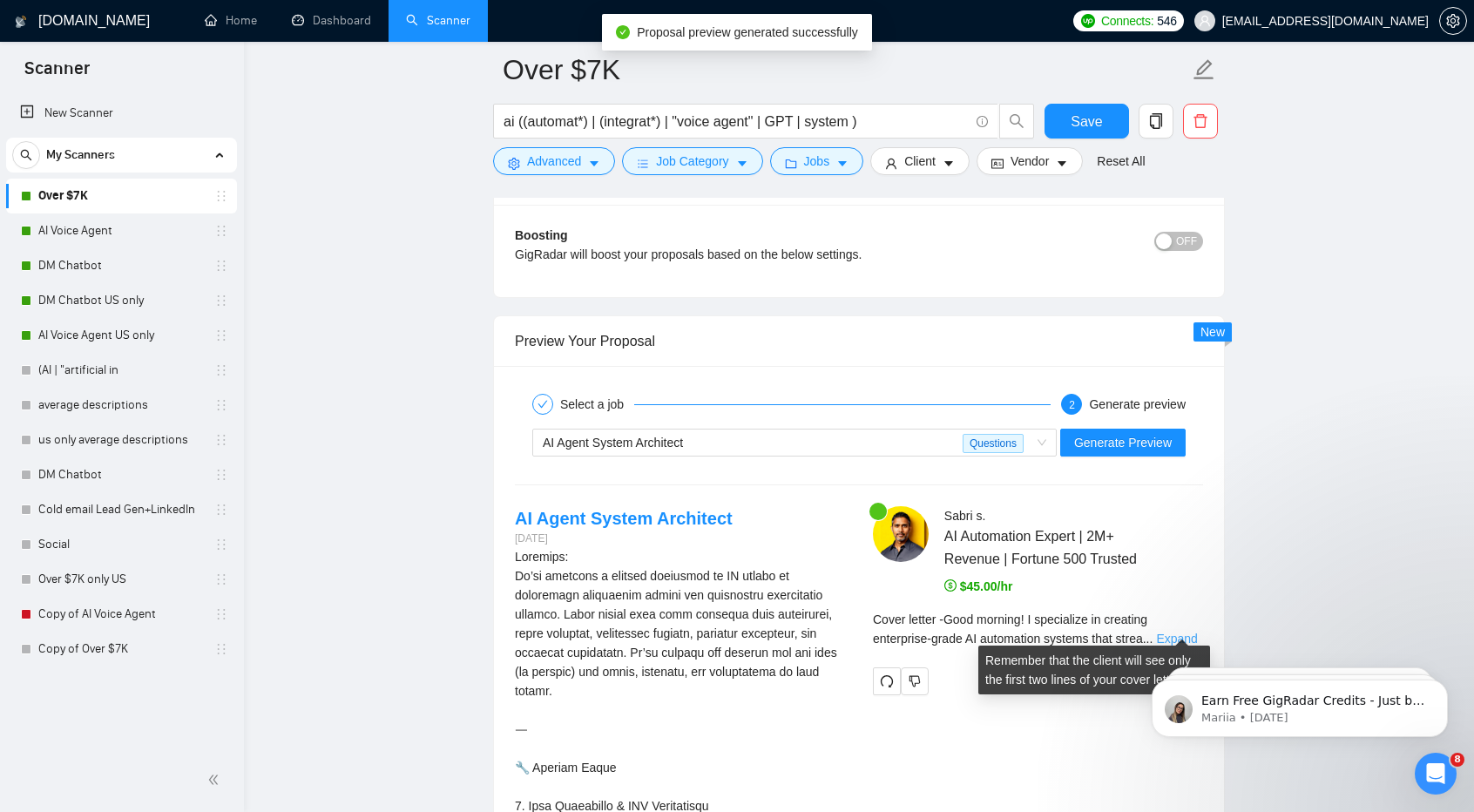
click at [1158, 632] on link "Expand" at bounding box center [1177, 639] width 41 height 14
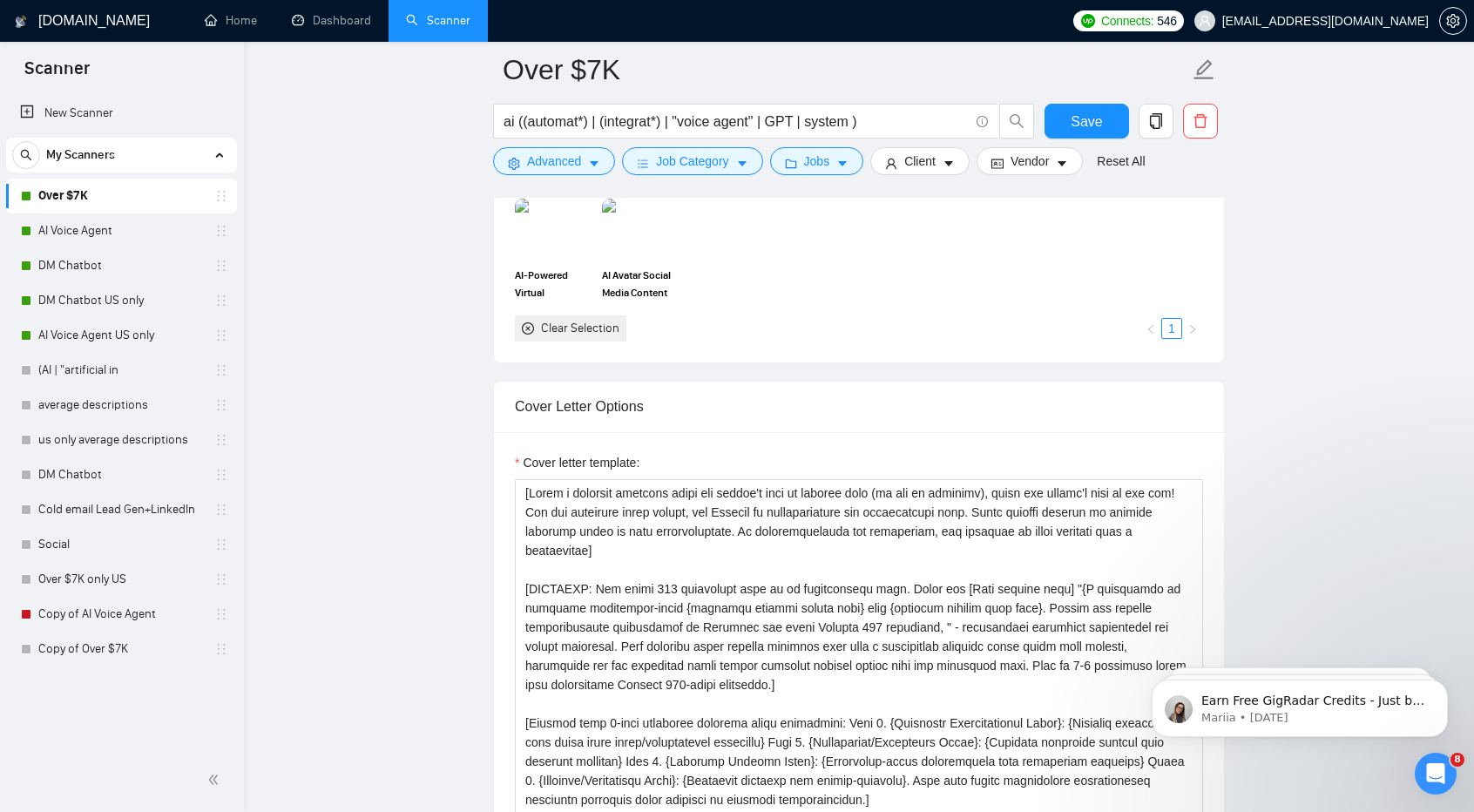
scroll to position [1734, 0]
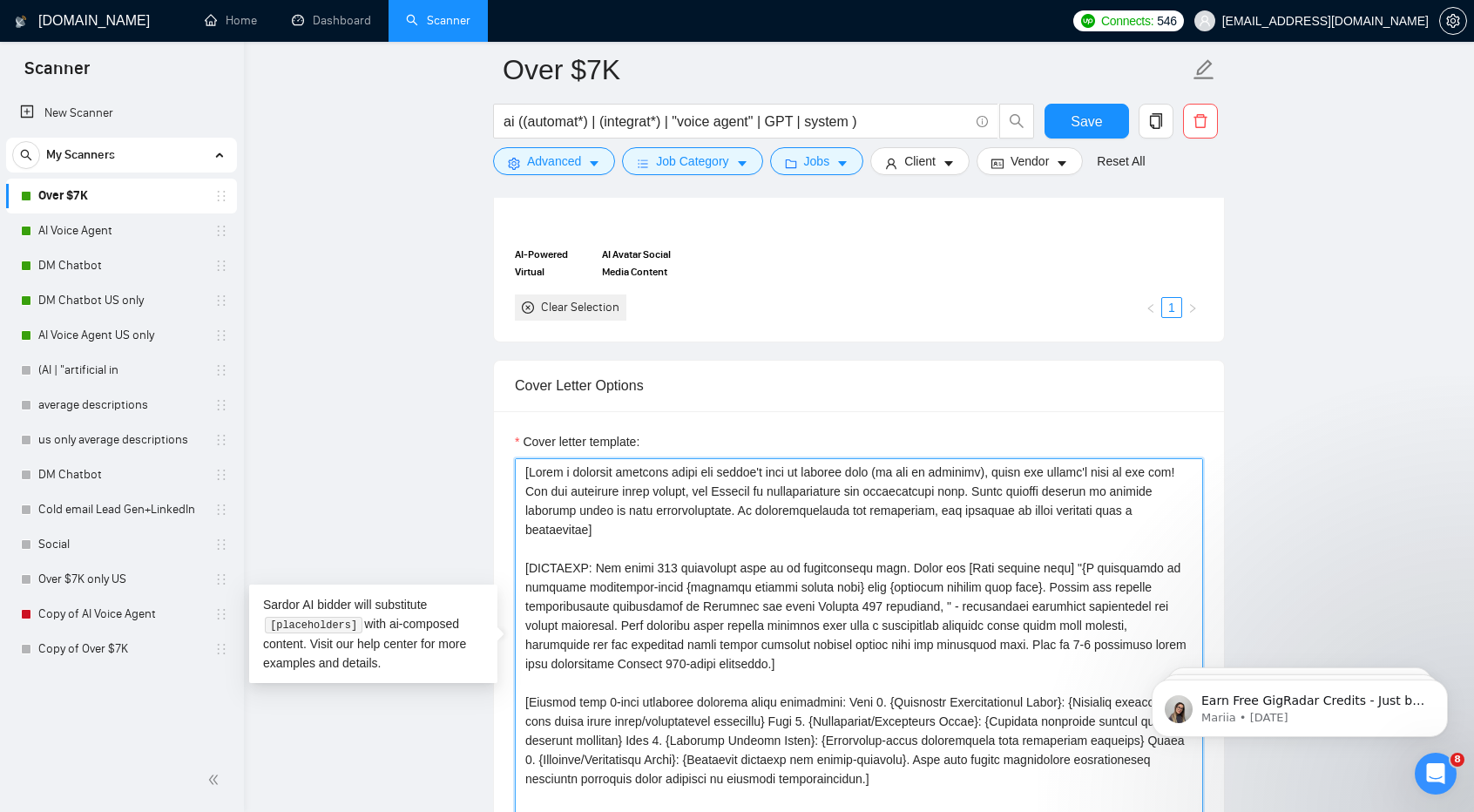
click at [917, 562] on textarea "Cover letter template:" at bounding box center [859, 654] width 688 height 392
click at [624, 575] on textarea "Cover letter template:" at bounding box center [859, 654] width 688 height 392
type textarea "[Write a personal greeting using the client's name or company name (if any is p…"
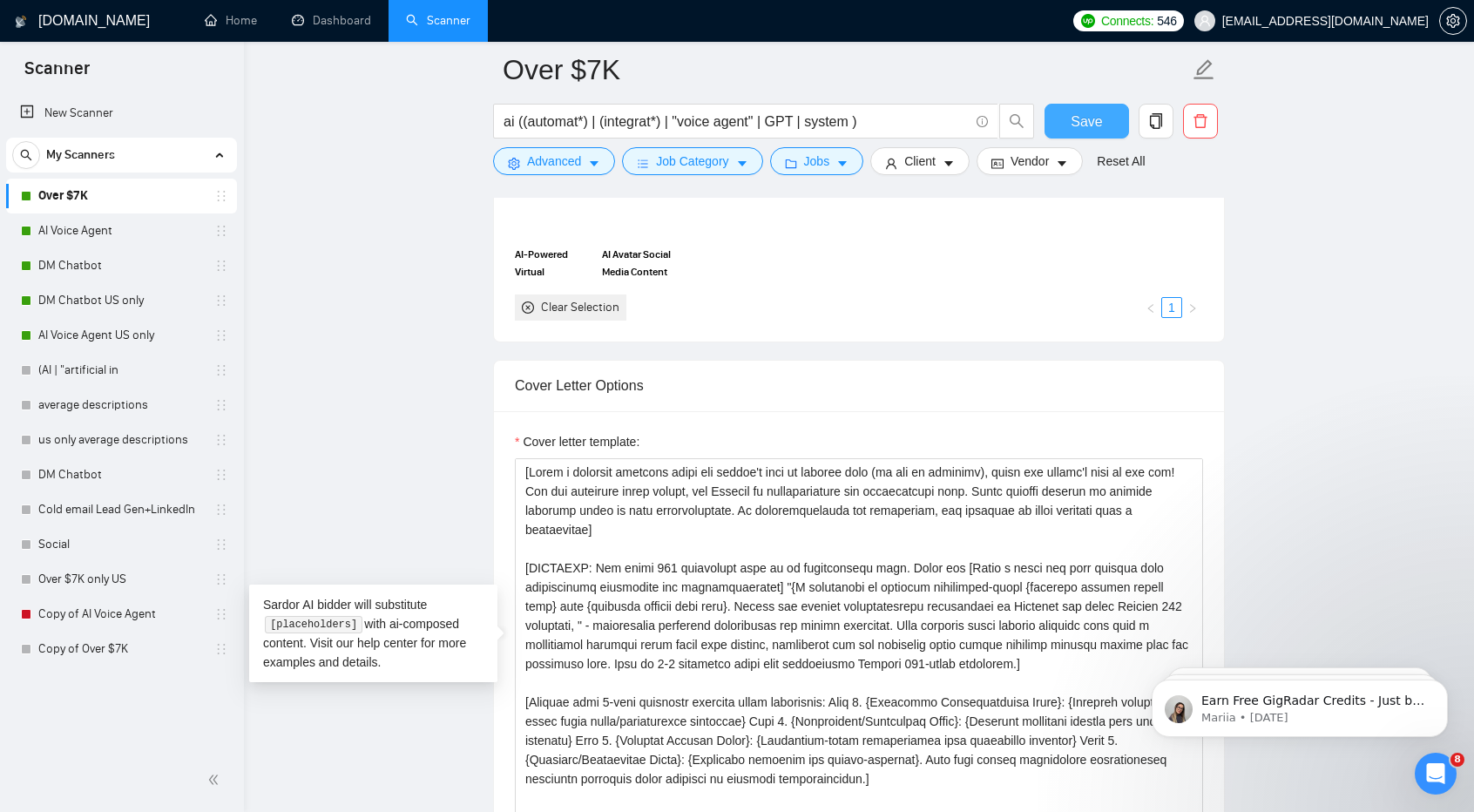
click at [1068, 125] on button "Save" at bounding box center [1087, 121] width 85 height 35
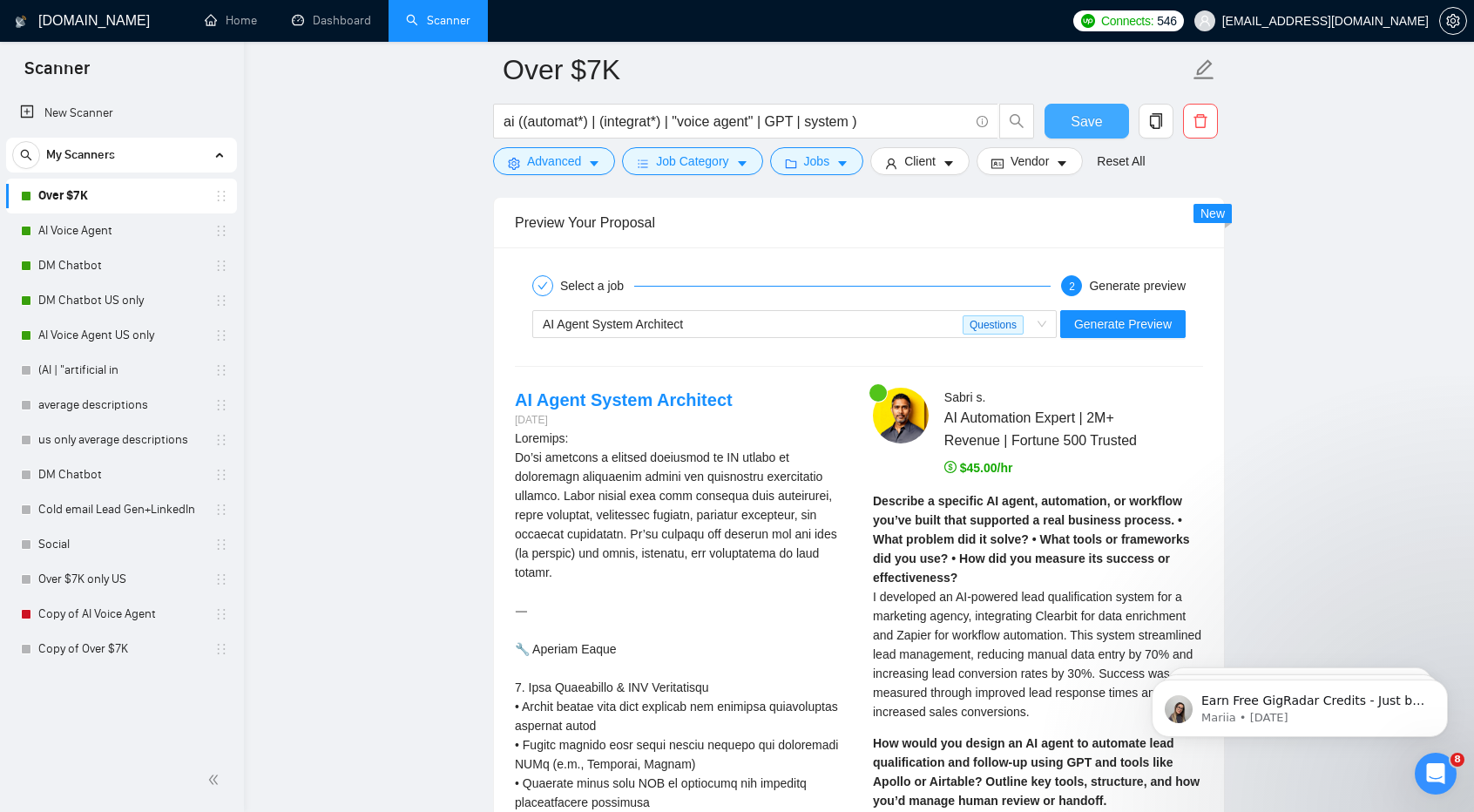
scroll to position [3324, 0]
click at [1117, 311] on button "Generate Preview" at bounding box center [1123, 324] width 126 height 28
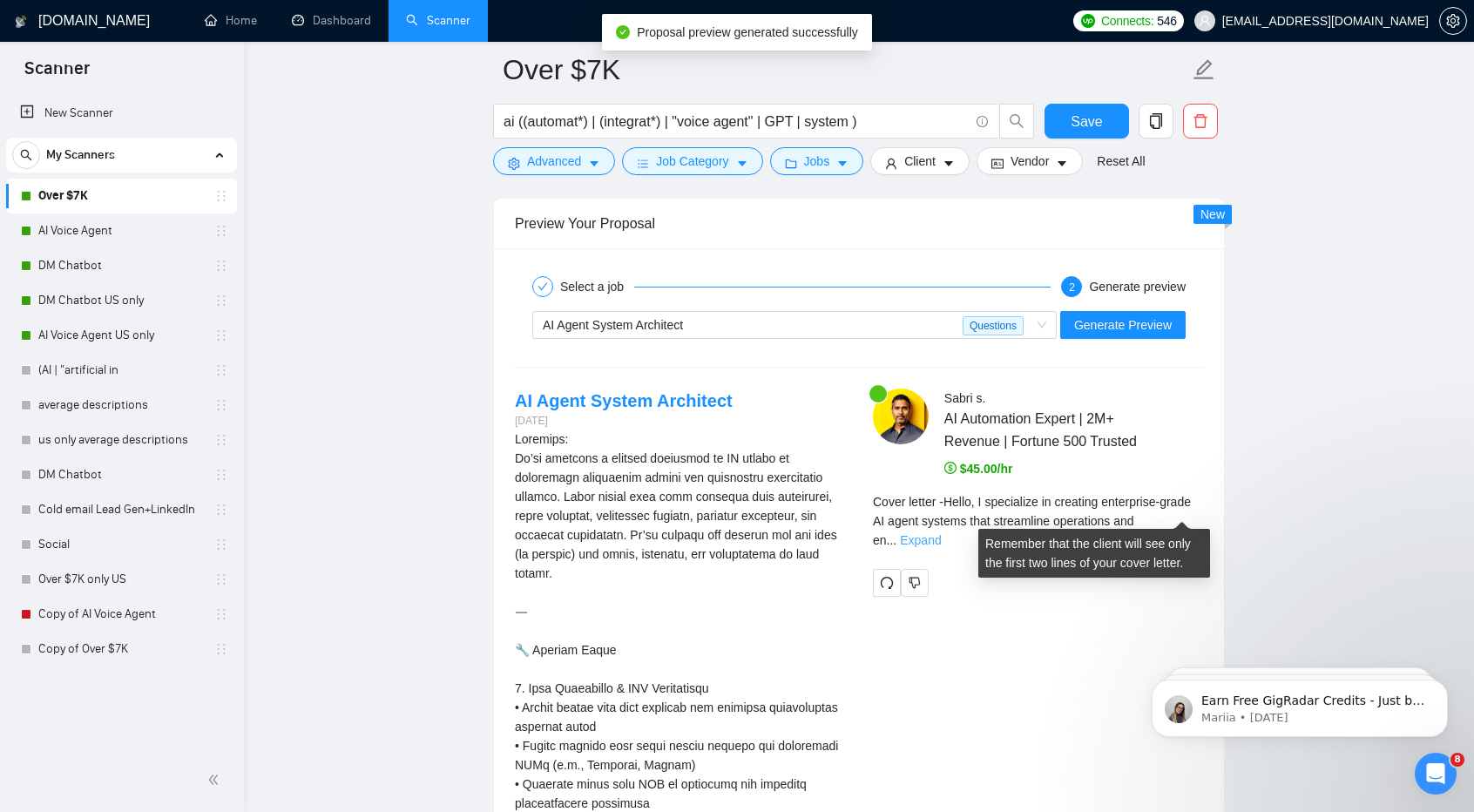
click at [941, 533] on link "Expand" at bounding box center [920, 539] width 41 height 14
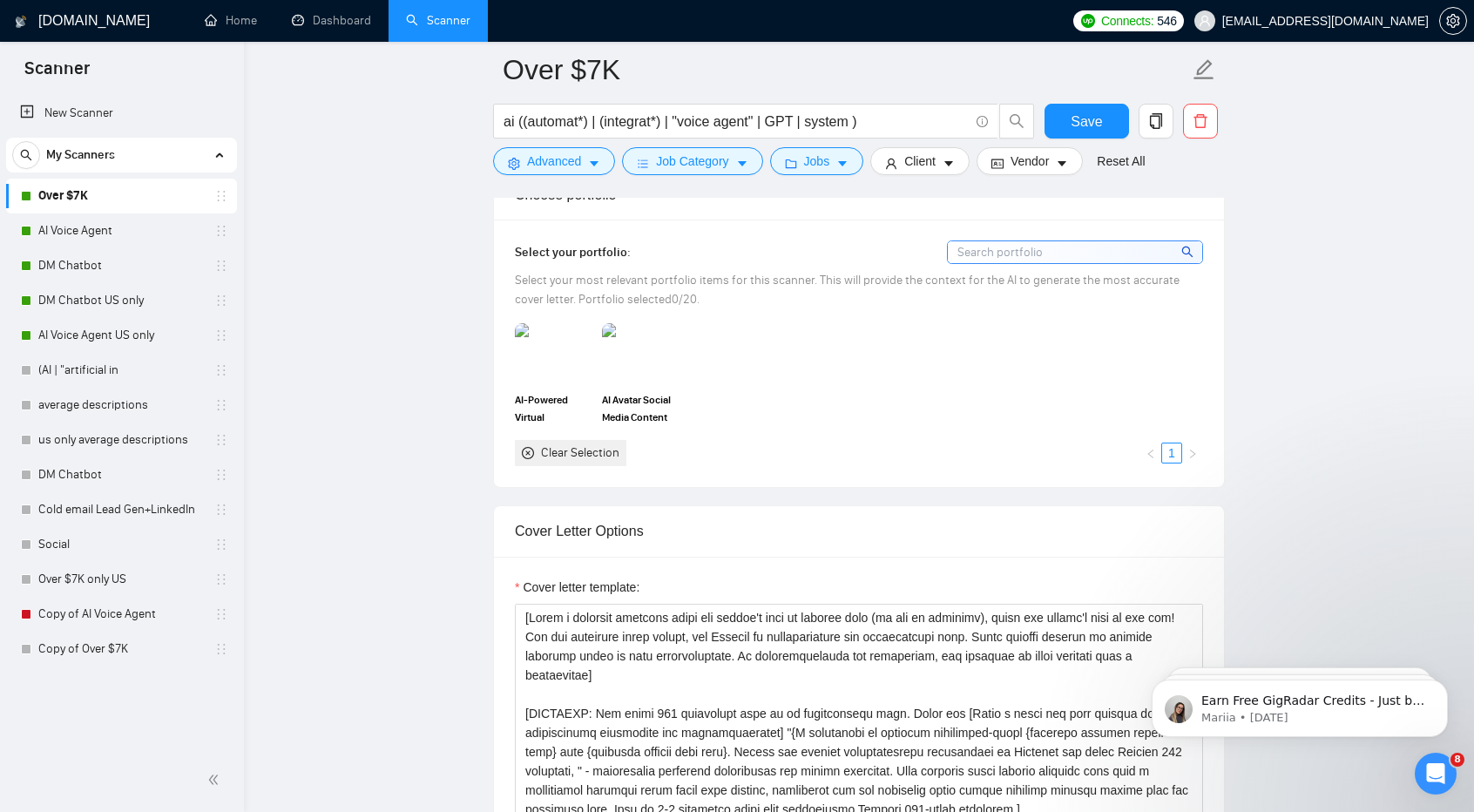
scroll to position [1479, 0]
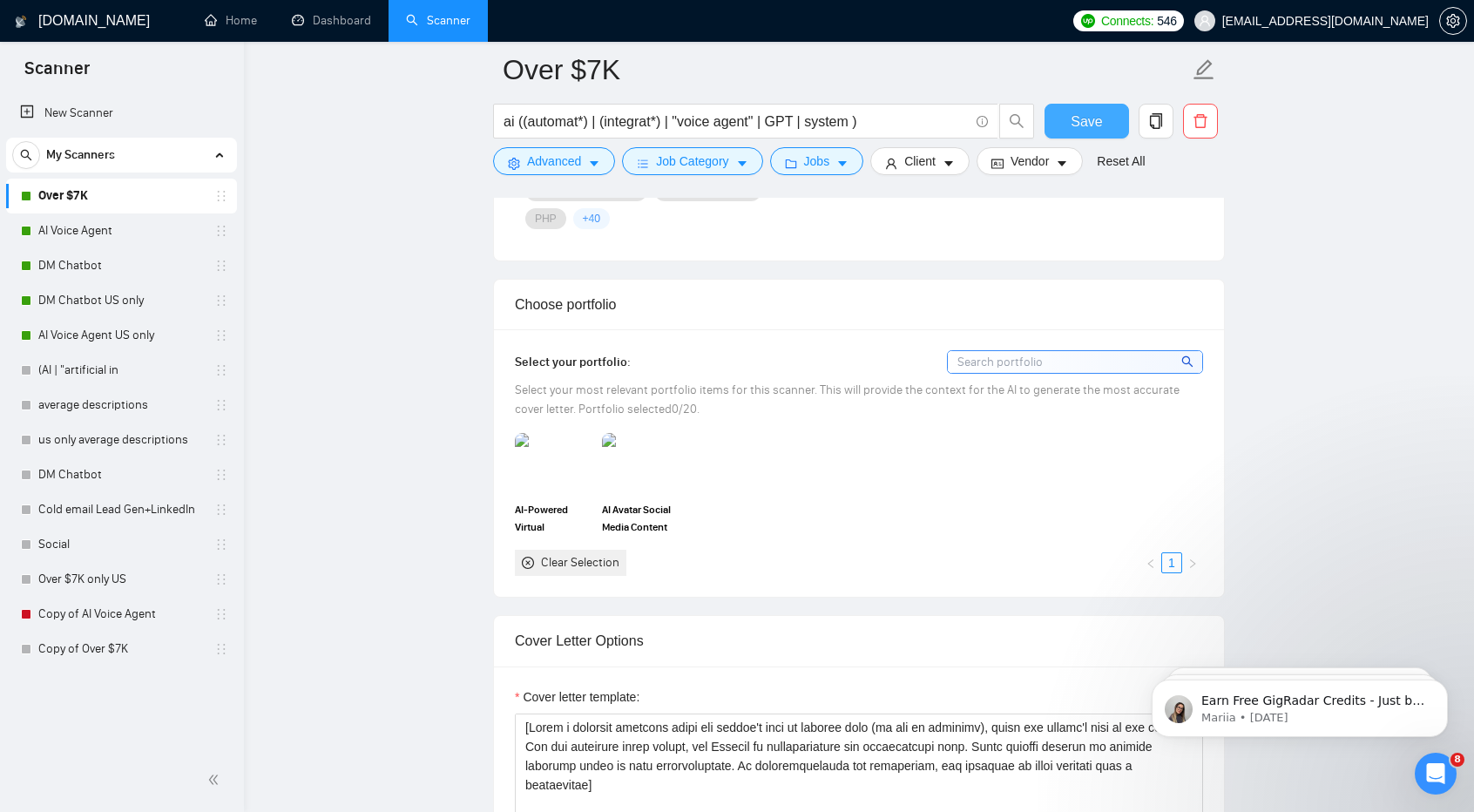
click at [1095, 112] on span "Save" at bounding box center [1086, 121] width 31 height 22
